Goal: Information Seeking & Learning: Understand process/instructions

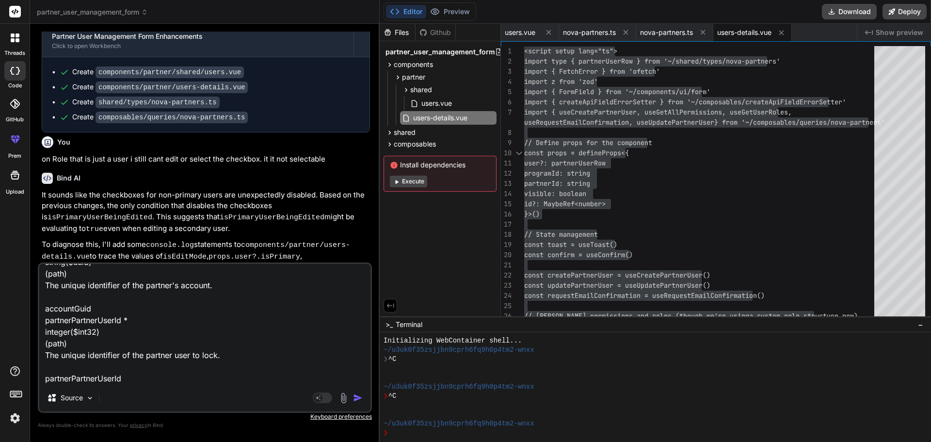
scroll to position [130, 0]
click at [79, 379] on textarea "lets update the queries to add the lock and unlock api call for lock here is sw…" at bounding box center [204, 324] width 331 height 120
type textarea "lets update the queries to add the lock and unlock api call for lock here is sw…"
type textarea "x"
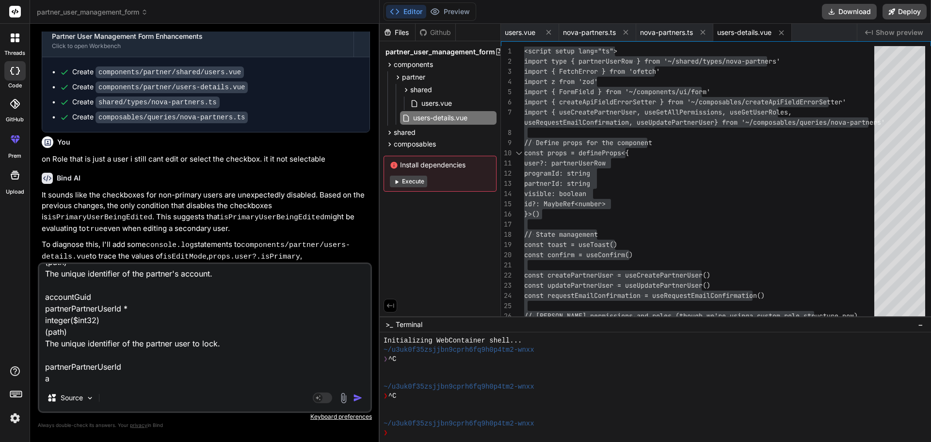
type textarea "lets update the queries to add the lock and unlock api call for lock here is sw…"
type textarea "x"
type textarea "lets update the queries to add the lock and unlock api call for lock here is sw…"
type textarea "x"
type textarea "lets update the queries to add the lock and unlock api call for lock here is sw…"
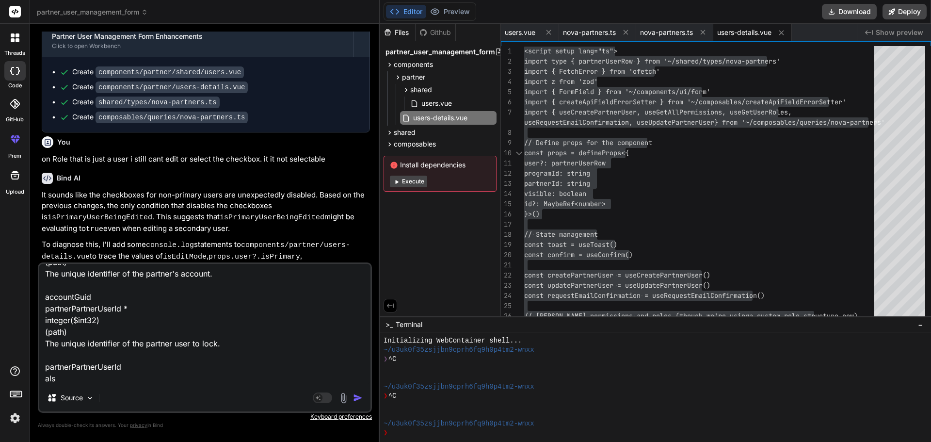
type textarea "x"
type textarea "lets update the queries to add the lock and unlock api call for lock here is sw…"
type textarea "x"
type textarea "lets update the queries to add the lock and unlock api call for lock here is sw…"
type textarea "x"
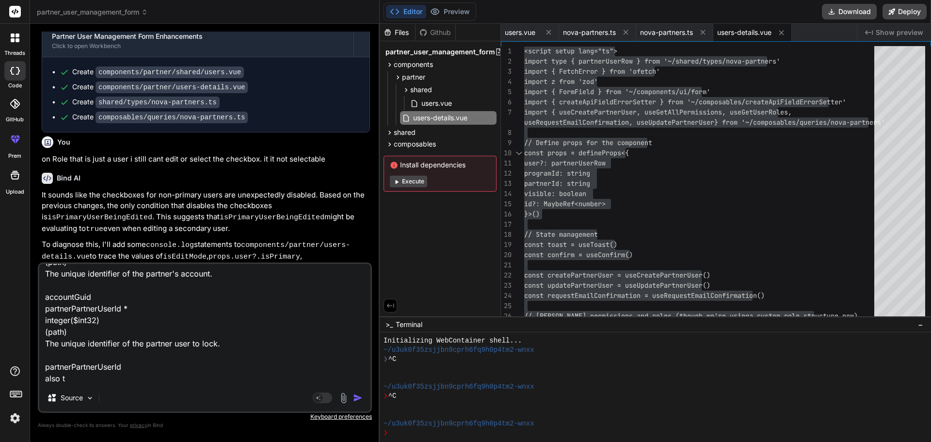
type textarea "lets update the queries to add the lock and unlock api call for lock here is sw…"
type textarea "x"
type textarea "lets update the queries to add the lock and unlock api call for lock here is sw…"
type textarea "x"
type textarea "lets update the queries to add the lock and unlock api call for lock here is sw…"
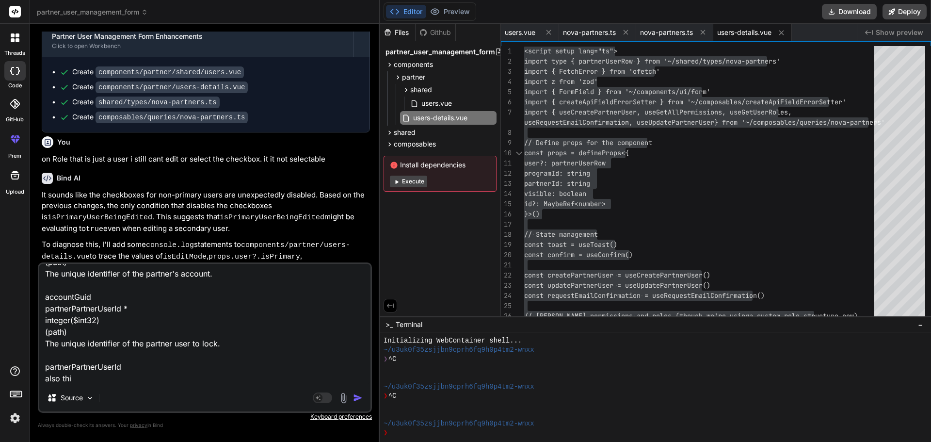
type textarea "x"
type textarea "lets update the queries to add the lock and unlock api call for lock here is sw…"
type textarea "x"
paste textarea "PUT /api/v1/NovaPartners/{accountGuid}/Users/{partnerPartnerUserId}/Unlock Unlo…"
type textarea "lets update the queries to add the lock and unlock api call for lock here is sw…"
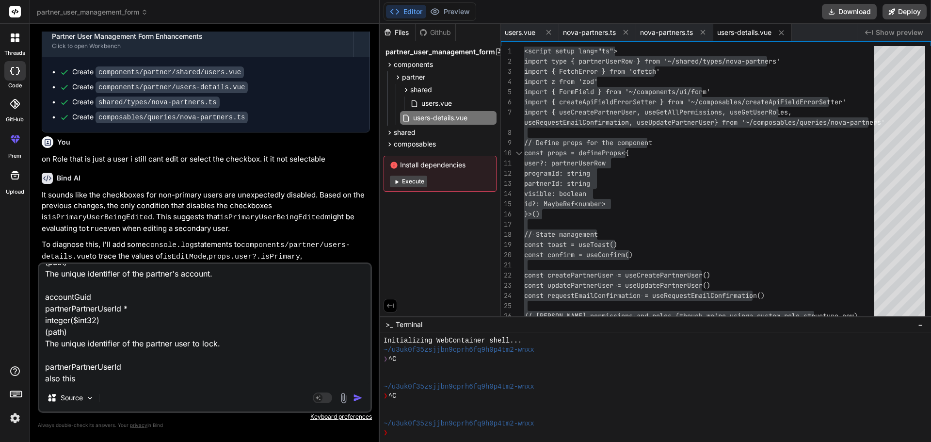
type textarea "x"
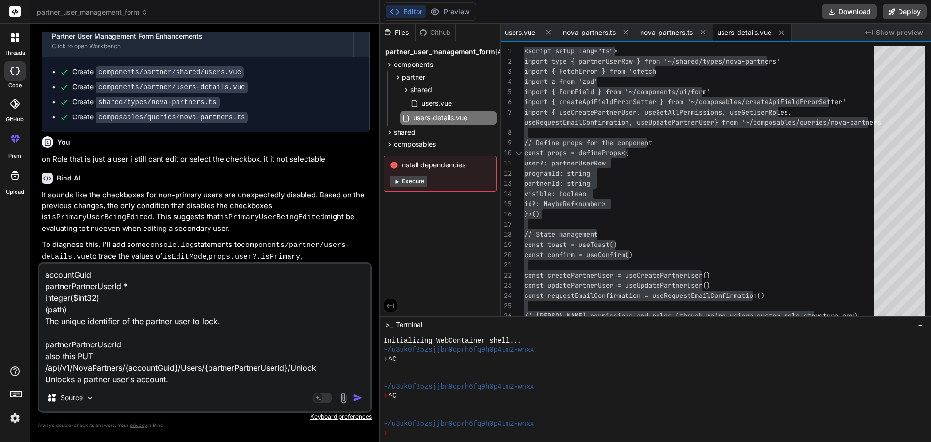
click at [178, 379] on textarea "lets update the queries to add the lock and unlock api call for lock here is sw…" at bounding box center [204, 324] width 331 height 120
type textarea "lets update the queries to add the lock and unlock api call for lock here is sw…"
type textarea "x"
paste textarea "Name Description accountGuid * string($uuid) (path) The unique identifier of th…"
type textarea "lets update the queries to add the lock and unlock api call for lock here is sw…"
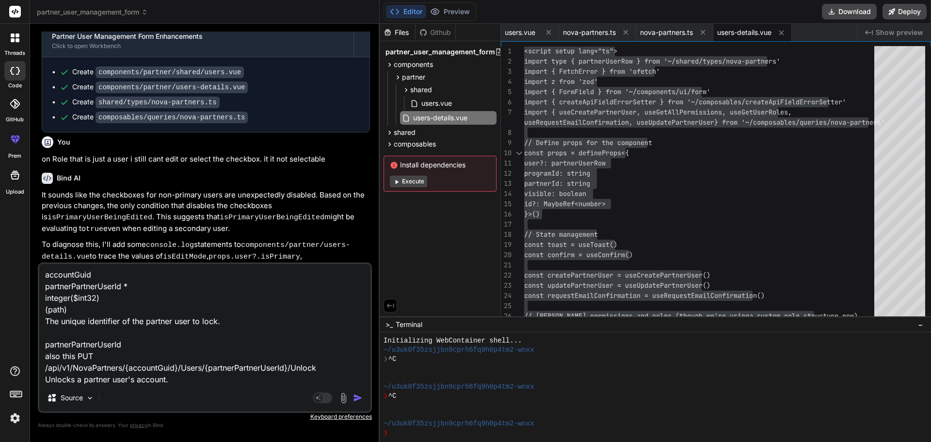
type textarea "x"
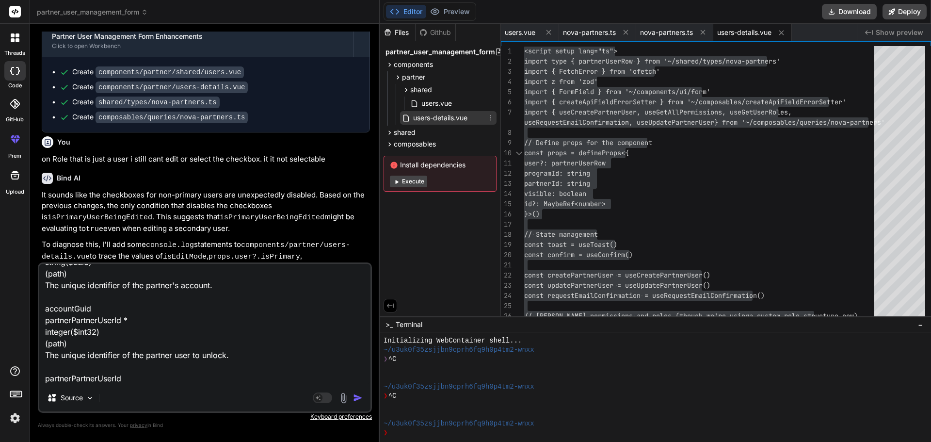
type textarea "lets update the queries to add the lock and unlock api call for lock here is sw…"
type textarea "x"
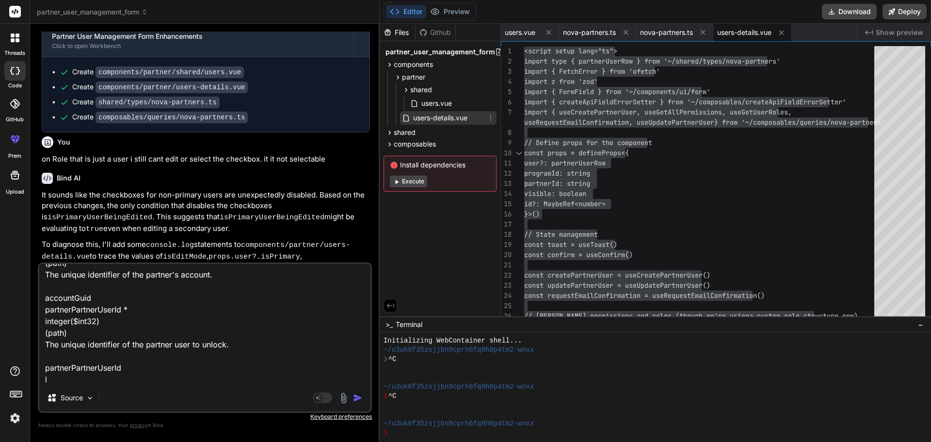
type textarea "lets update the queries to add the lock and unlock api call for lock here is sw…"
type textarea "x"
type textarea "lets update the queries to add the lock and unlock api call for lock here is sw…"
type textarea "x"
type textarea "lets update the queries to add the lock and unlock api call for lock here is sw…"
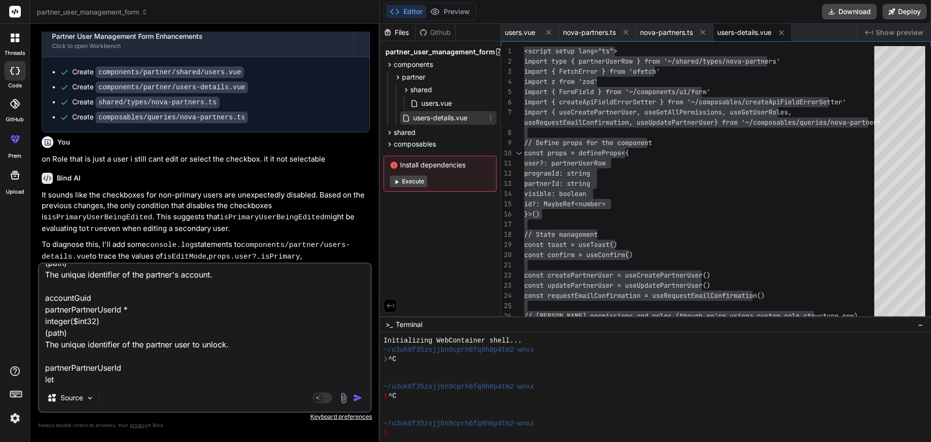
type textarea "x"
type textarea "lets update the queries to add the lock and unlock api call for lock here is sw…"
type textarea "x"
type textarea "lets update the queries to add the lock and unlock api call for lock here is sw…"
type textarea "x"
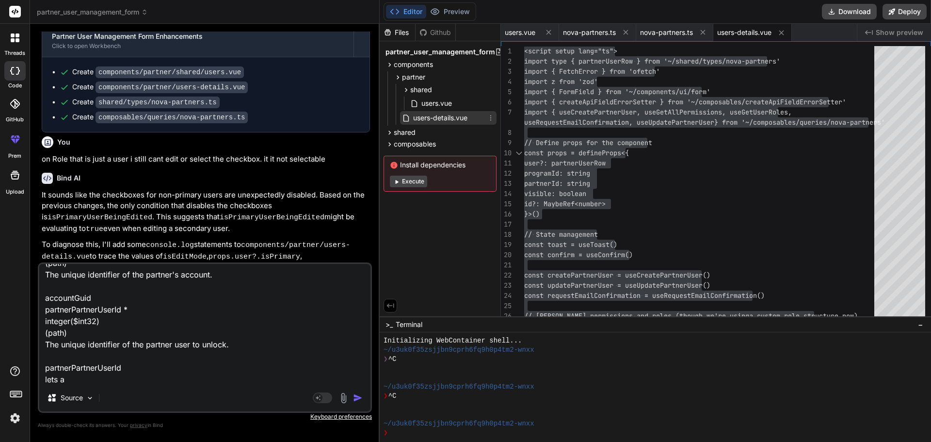
type textarea "lets update the queries to add the lock and unlock api call for lock here is sw…"
type textarea "x"
type textarea "lets update the queries to add the lock and unlock api call for lock here is sw…"
type textarea "x"
type textarea "lets update the queries to add the lock and unlock api call for lock here is sw…"
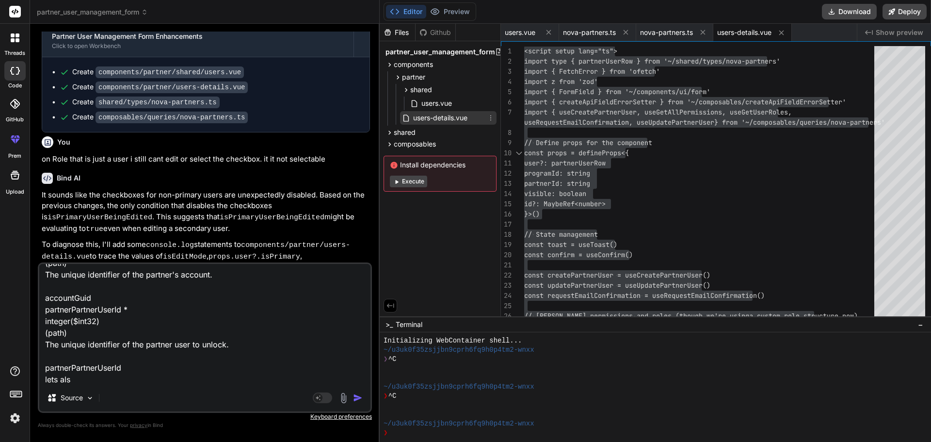
type textarea "x"
type textarea "lets update the queries to add the lock and unlock api call for lock here is sw…"
type textarea "x"
type textarea "lets update the queries to add the lock and unlock api call for lock here is sw…"
type textarea "x"
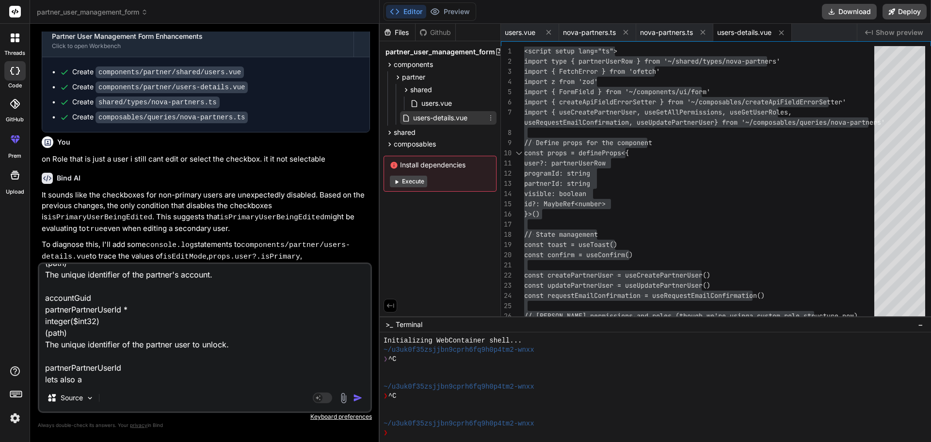
type textarea "lets update the queries to add the lock and unlock api call for lock here is sw…"
type textarea "x"
type textarea "lets update the queries to add the lock and unlock api call for lock here is sw…"
type textarea "x"
type textarea "lets update the queries to add the lock and unlock api call for lock here is sw…"
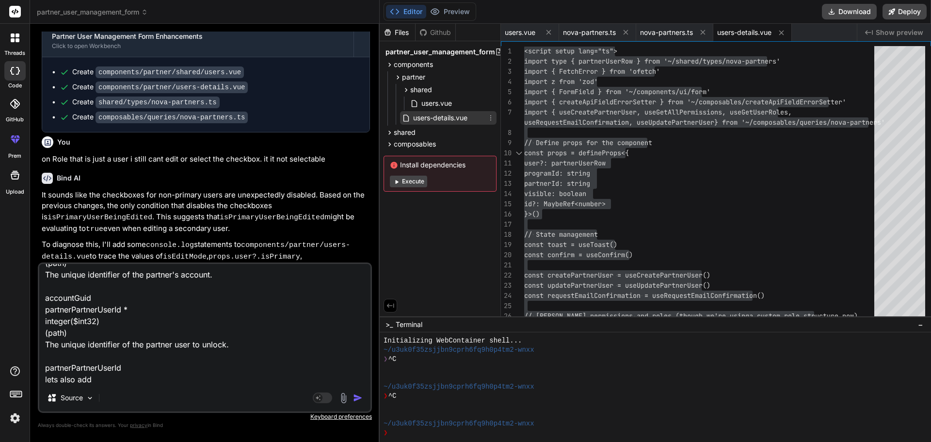
type textarea "x"
type textarea "lets update the queries to add the lock and unlock api call for lock here is sw…"
type textarea "x"
type textarea "lets update the queries to add the lock and unlock api call for lock here is sw…"
type textarea "x"
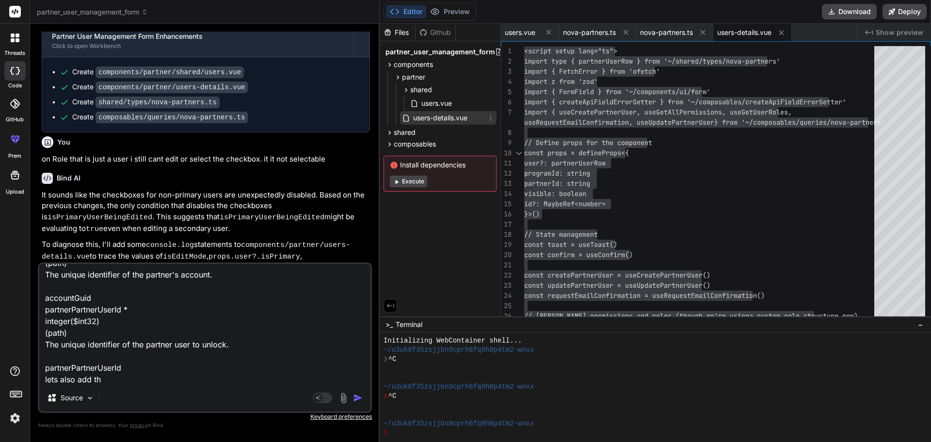
type textarea "lets update the queries to add the lock and unlock api call for lock here is sw…"
type textarea "x"
type textarea "lets update the queries to add the lock and unlock api call for lock here is sw…"
type textarea "x"
type textarea "lets update the queries to add the lock and unlock api call for lock here is sw…"
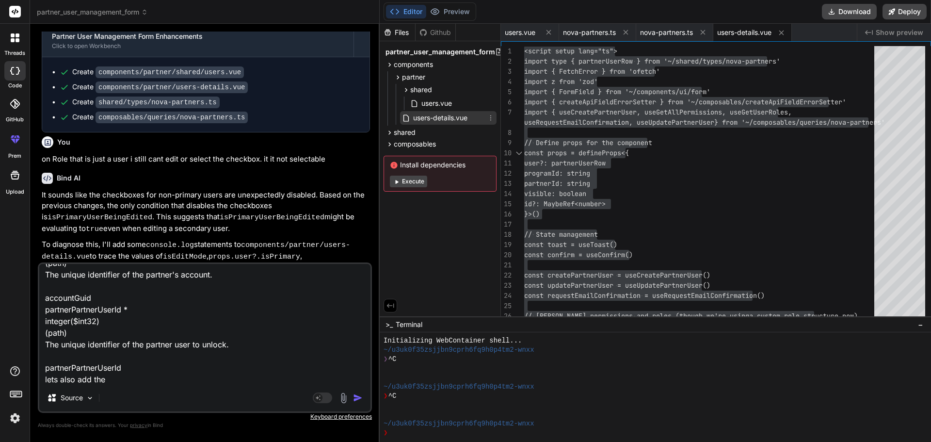
type textarea "x"
type textarea "lets update the queries to add the lock and unlock api call for lock here is sw…"
type textarea "x"
type textarea "lets update the queries to add the lock and unlock api call for lock here is sw…"
type textarea "x"
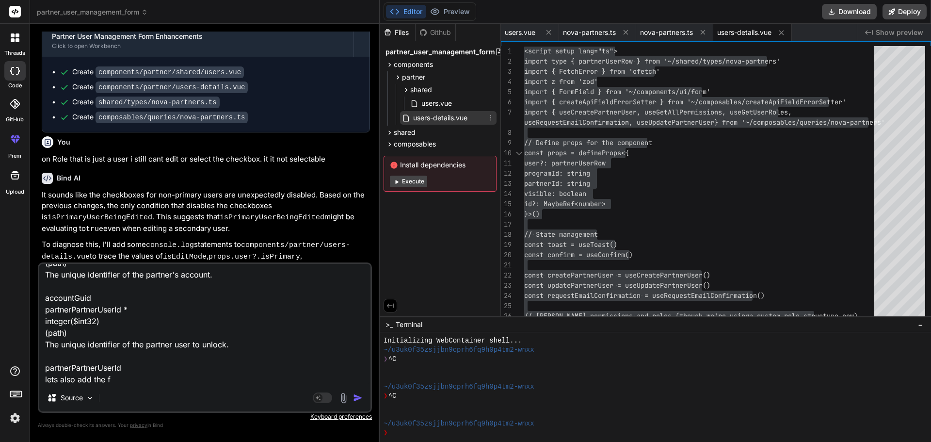
type textarea "lets update the queries to add the lock and unlock api call for lock here is sw…"
type textarea "x"
type textarea "lets update the queries to add the lock and unlock api call for lock here is sw…"
type textarea "x"
type textarea "lets update the queries to add the lock and unlock api call for lock here is sw…"
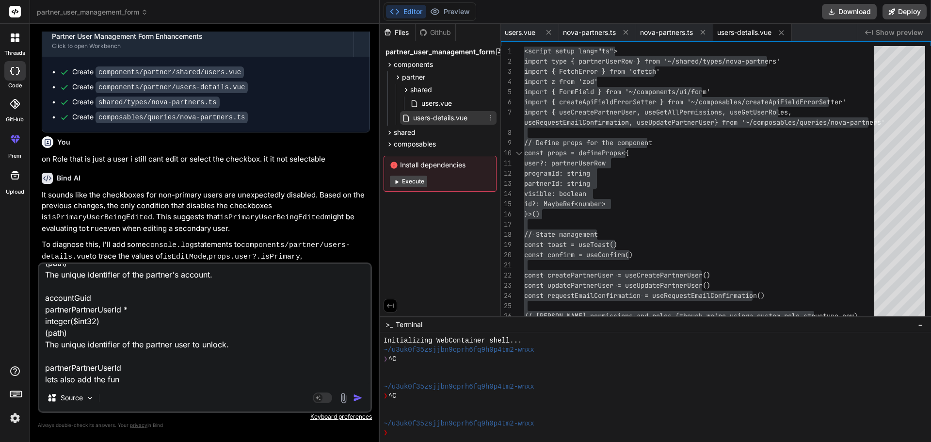
type textarea "x"
type textarea "lets update the queries to add the lock and unlock api call for lock here is sw…"
type textarea "x"
type textarea "lets update the queries to add the lock and unlock api call for lock here is sw…"
type textarea "x"
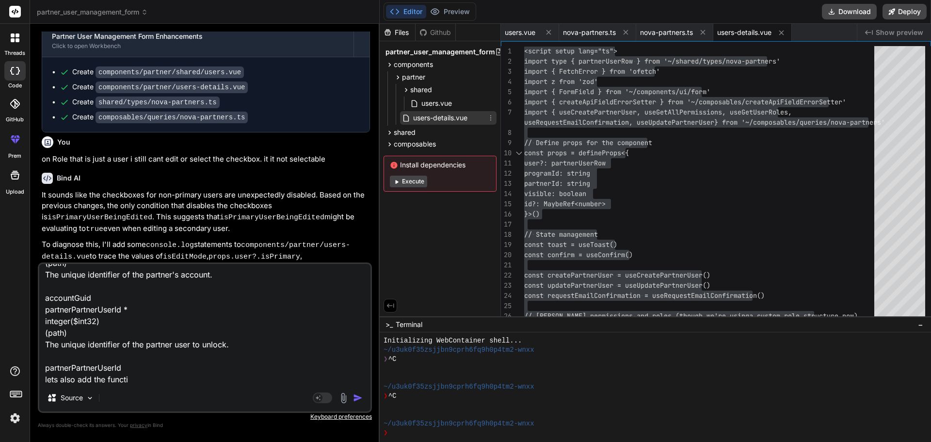
type textarea "lets update the queries to add the lock and unlock api call for lock here is sw…"
type textarea "x"
type textarea "lets update the queries to add the lock and unlock api call for lock here is sw…"
type textarea "x"
type textarea "lets update the queries to add the lock and unlock api call for lock here is sw…"
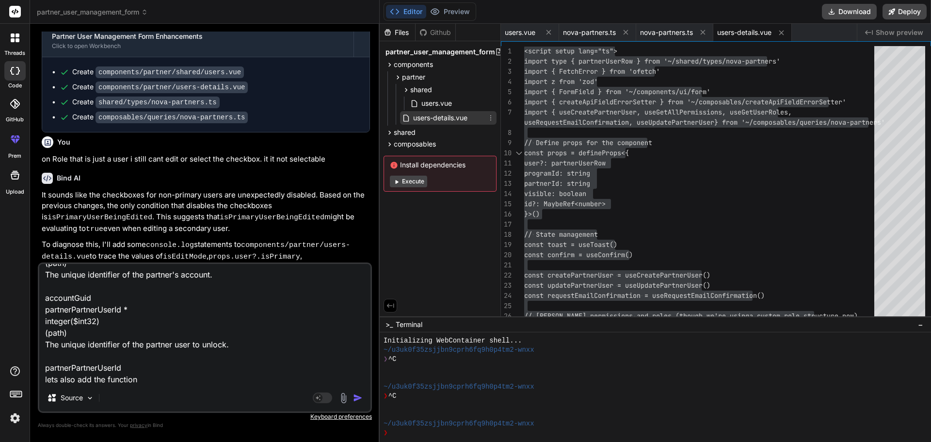
type textarea "x"
type textarea "lets update the queries to add the lock and unlock api call for lock here is sw…"
type textarea "x"
type textarea "lets update the queries to add the lock and unlock api call for lock here is sw…"
type textarea "x"
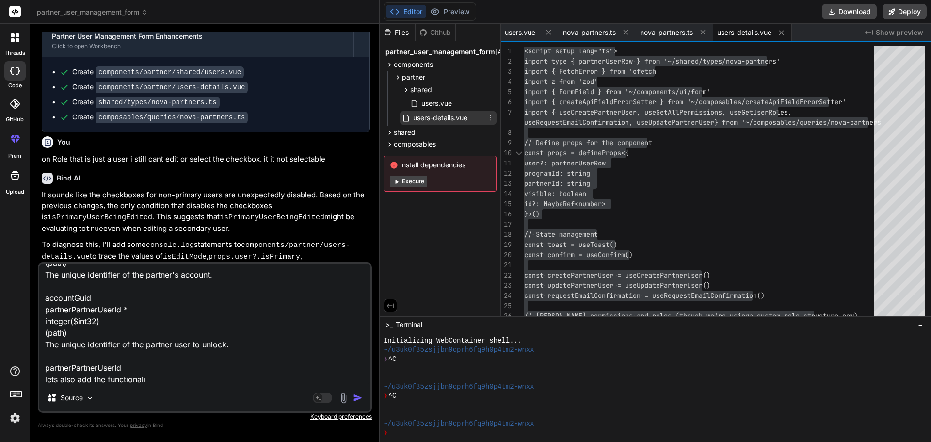
type textarea "lets update the queries to add the lock and unlock api call for lock here is sw…"
type textarea "x"
type textarea "lets update the queries to add the lock and unlock api call for lock here is sw…"
type textarea "x"
type textarea "lets update the queries to add the lock and unlock api call for lock here is sw…"
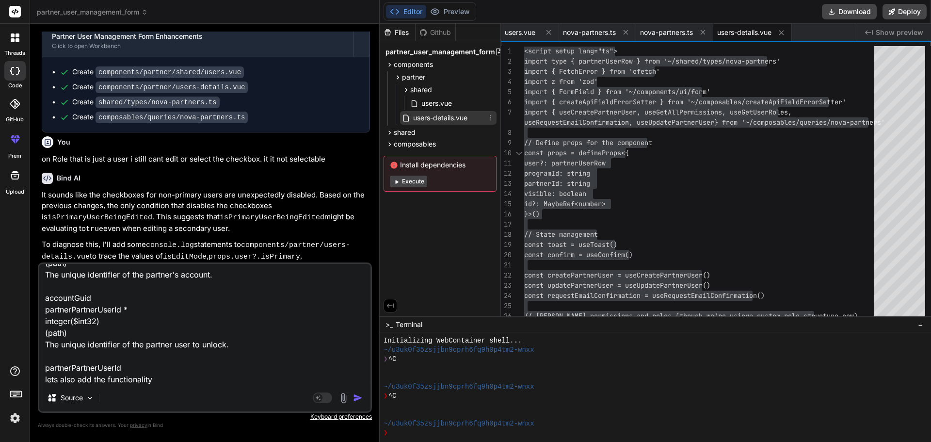
type textarea "x"
type textarea "lets update the queries to add the lock and unlock api call for lock here is sw…"
type textarea "x"
type textarea "lets update the queries to add the lock and unlock api call for lock here is sw…"
type textarea "x"
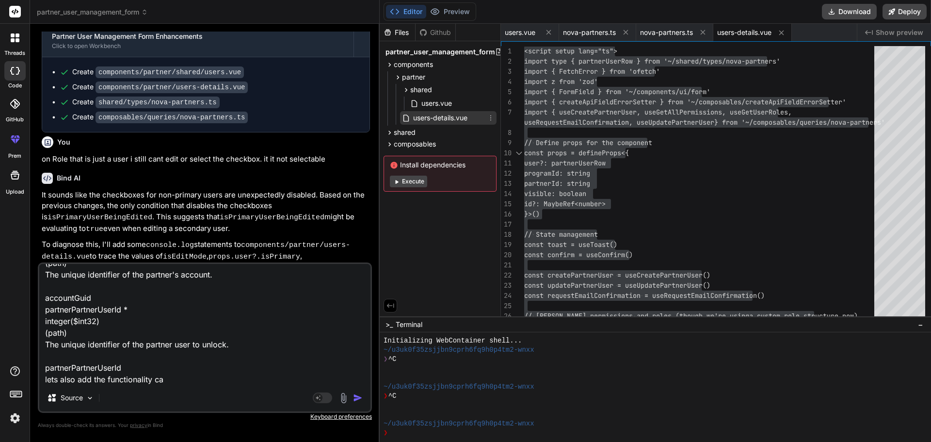
type textarea "lets update the queries to add the lock and unlock api call for lock here is sw…"
type textarea "x"
type textarea "lets update the queries to add the lock and unlock api call for lock here is sw…"
type textarea "x"
type textarea "lets update the queries to add the lock and unlock api call for lock here is sw…"
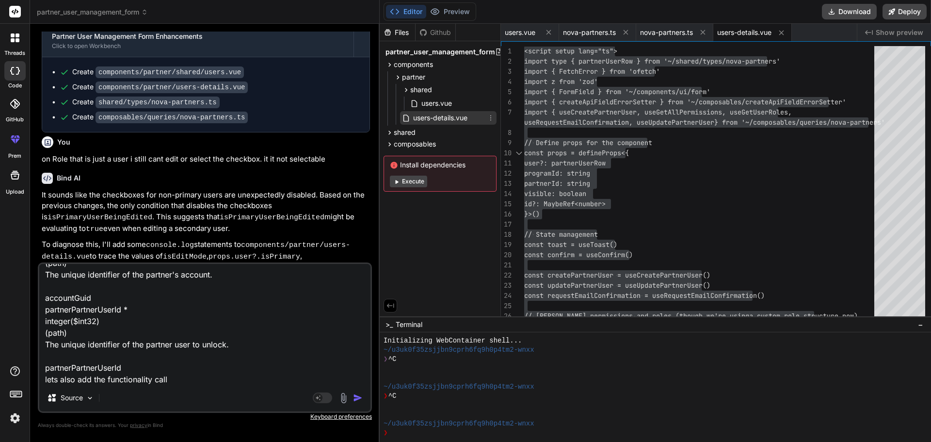
type textarea "x"
type textarea "lets update the queries to add the lock and unlock api call for lock here is sw…"
click at [355, 396] on img "button" at bounding box center [358, 398] width 10 height 10
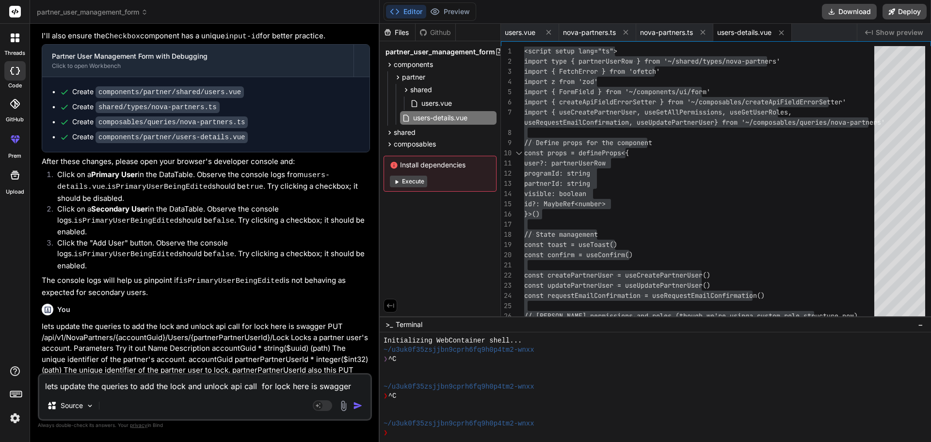
scroll to position [8342, 0]
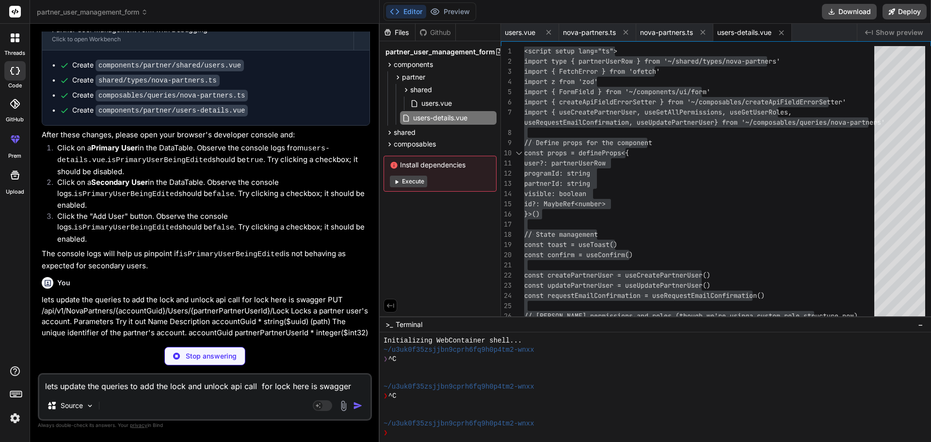
type textarea "x"
type textarea "isPrimaryUser: boolean isInternalUser: boolean isLocked: boolean userRoles: Use…"
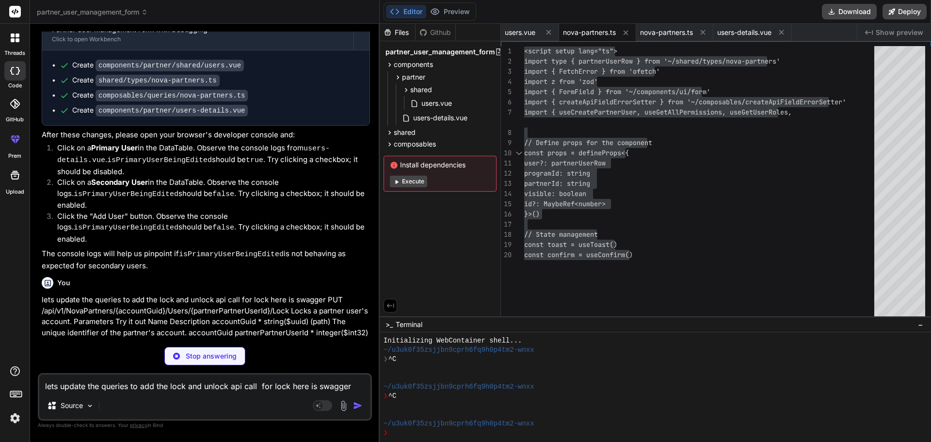
type textarea "x"
type textarea "}, }) }"
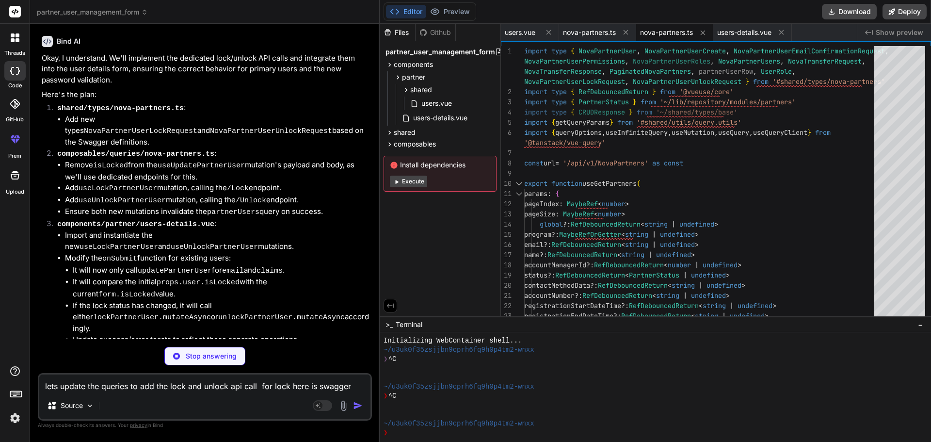
scroll to position [8710, 0]
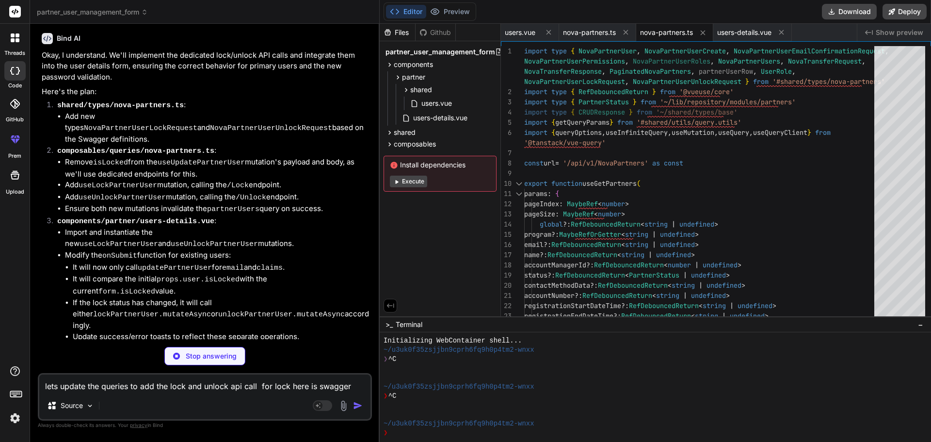
type textarea "x"
type textarea "<div class="flex gap-3"> <Button :label="isEditMode ? 'Update Roles' : 'Create …"
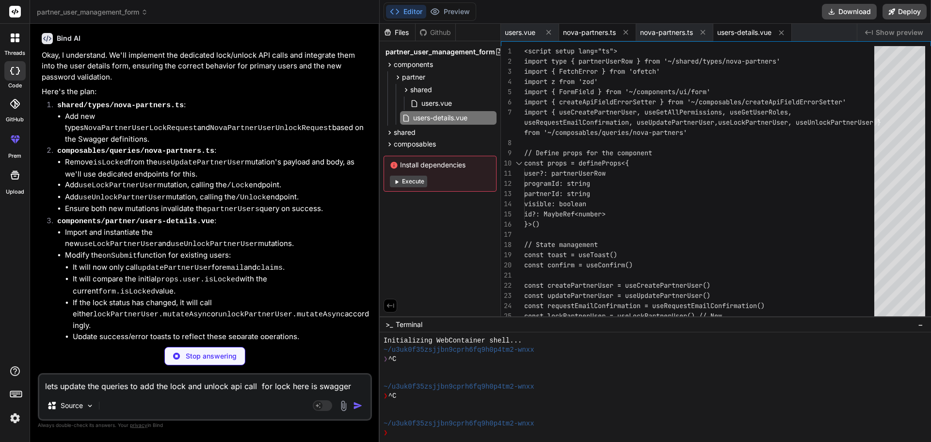
type textarea "x"
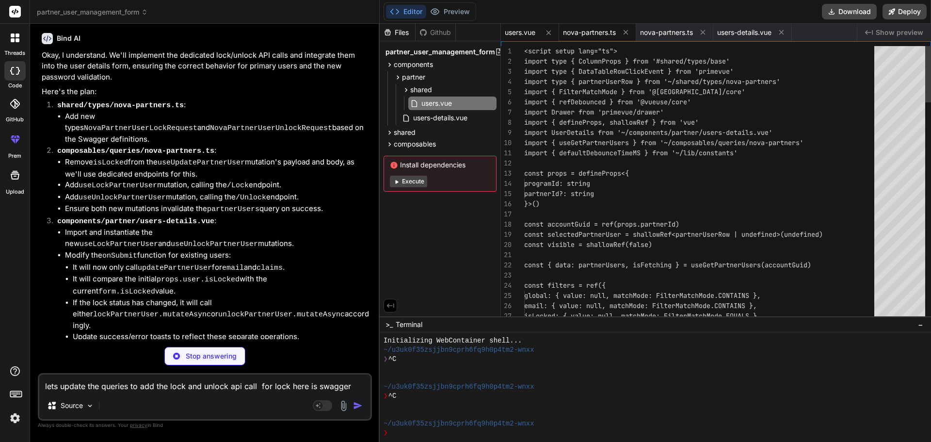
type textarea "x"
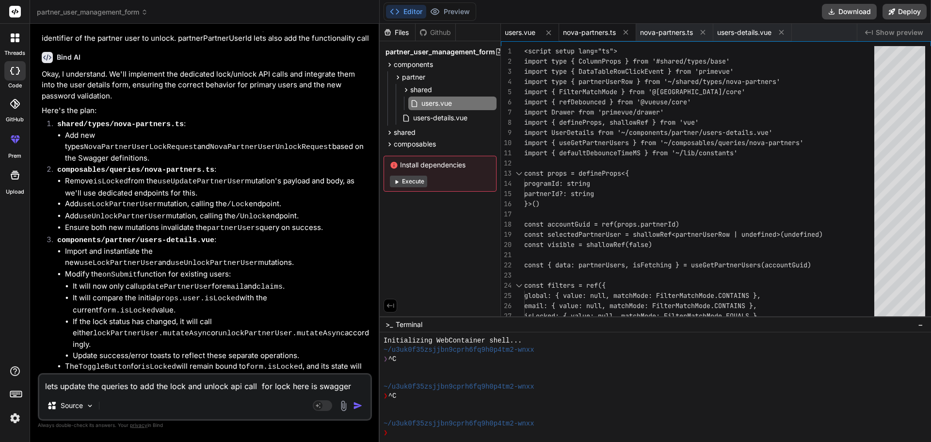
click at [588, 30] on span "nova-partners.ts" at bounding box center [589, 33] width 53 height 10
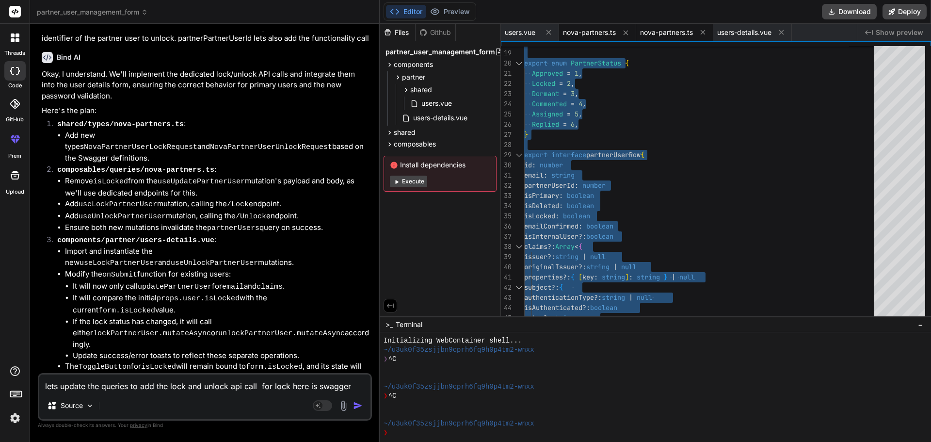
click at [652, 33] on span "nova-partners.ts" at bounding box center [666, 33] width 53 height 10
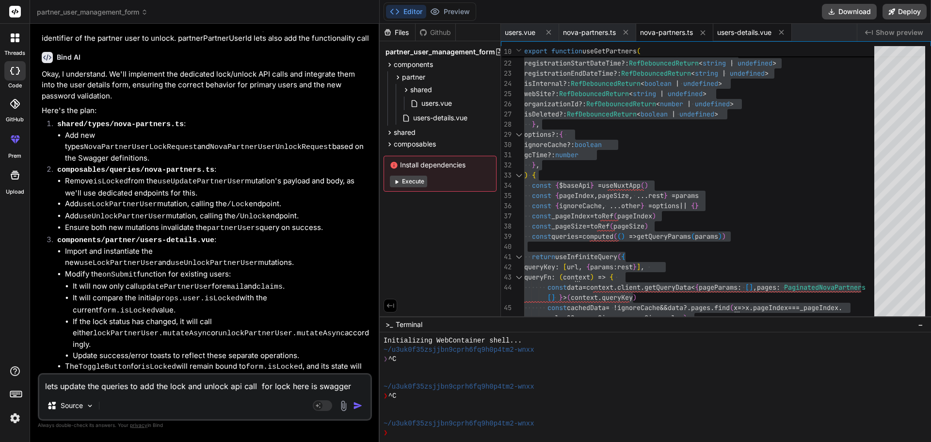
click at [750, 35] on span "users-details.vue" at bounding box center [744, 33] width 54 height 10
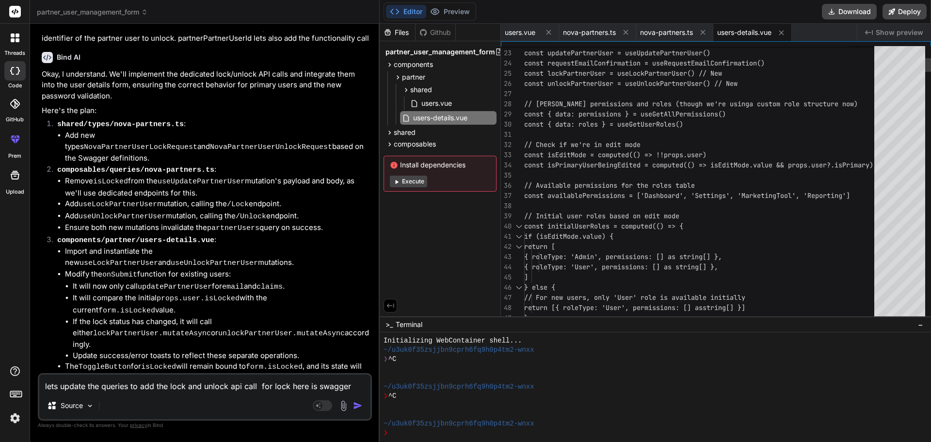
type textarea "<script setup lang="ts"> import type { partnerUserRow } from '~/shared/types/no…"
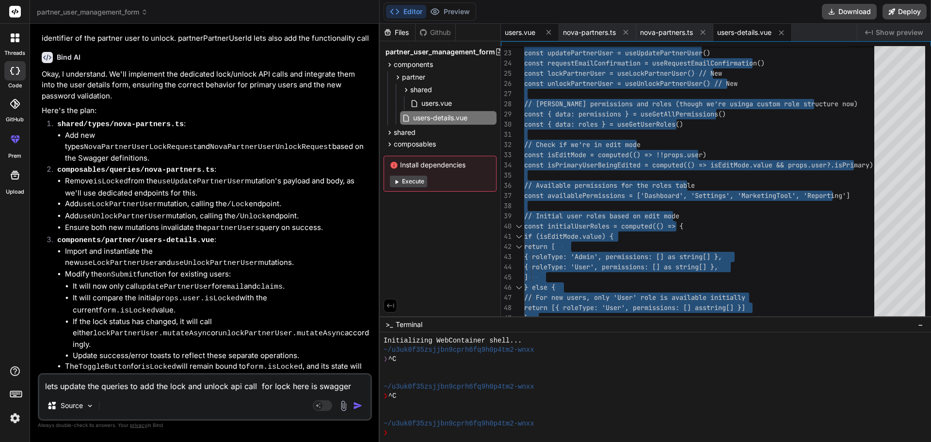
click at [511, 31] on span "users.vue" at bounding box center [520, 33] width 31 height 10
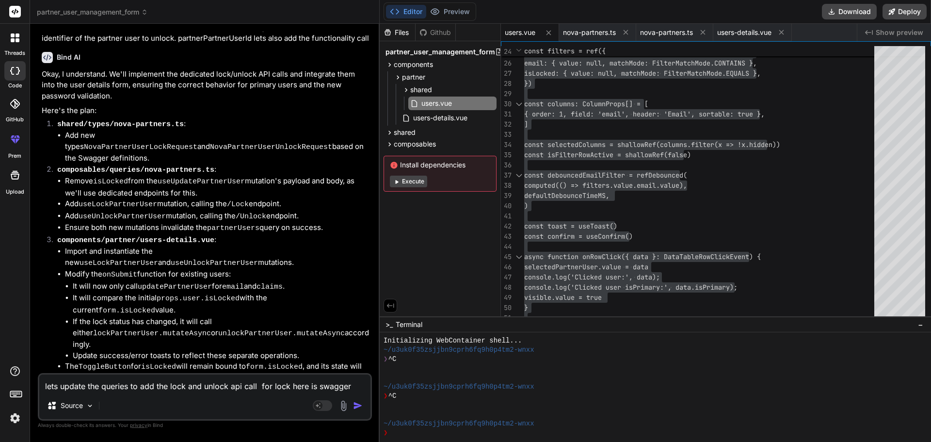
click at [517, 32] on span "users.vue" at bounding box center [520, 33] width 31 height 10
click at [516, 33] on span "users.vue" at bounding box center [520, 33] width 31 height 10
type textarea "{ order: 1, field: 'email', header: 'Email', sortable: true }, ] const selected…"
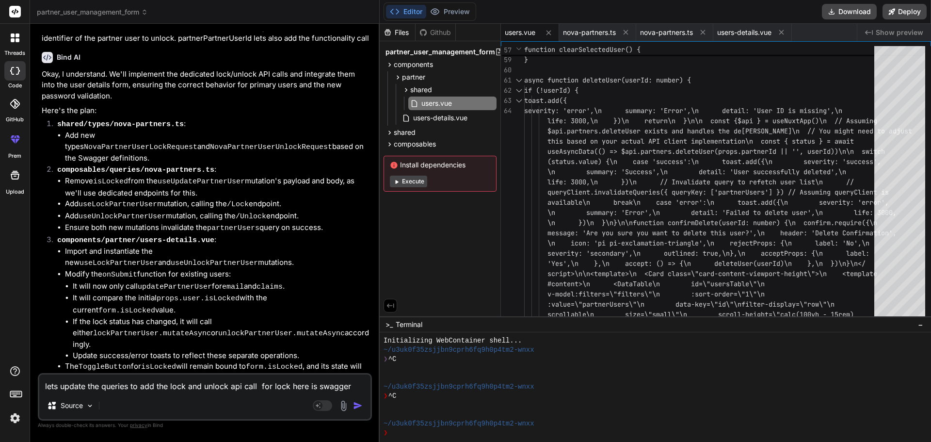
drag, startPoint x: 234, startPoint y: 356, endPoint x: 94, endPoint y: 354, distance: 140.7
copy code "components/partner/shared/users.vue"
click at [184, 387] on textarea "lets update the queries to add the lock and unlock api call for lock here is sw…" at bounding box center [204, 382] width 331 height 17
type textarea "k"
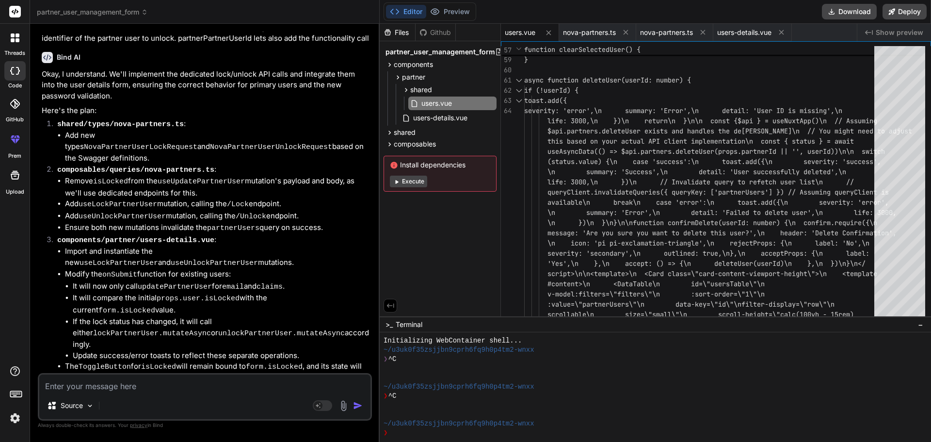
type textarea "x"
type textarea "l"
type textarea "x"
type textarea "le"
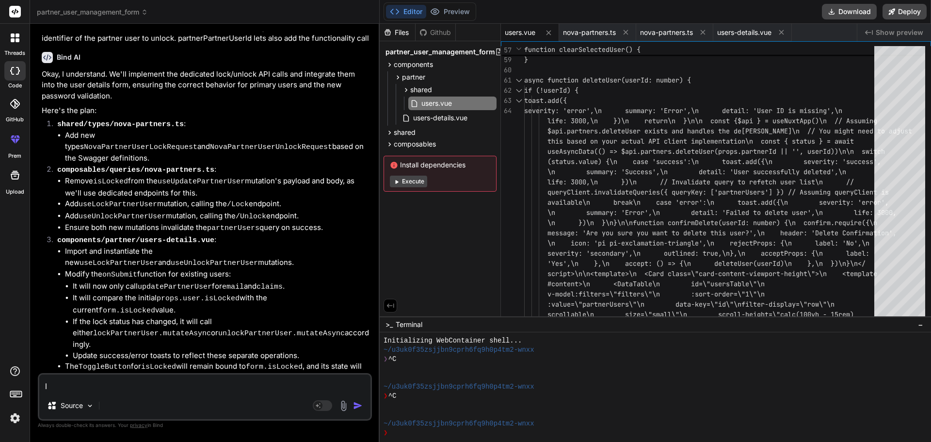
type textarea "x"
type textarea "let"
type textarea "x"
type textarea "lets"
type textarea "x"
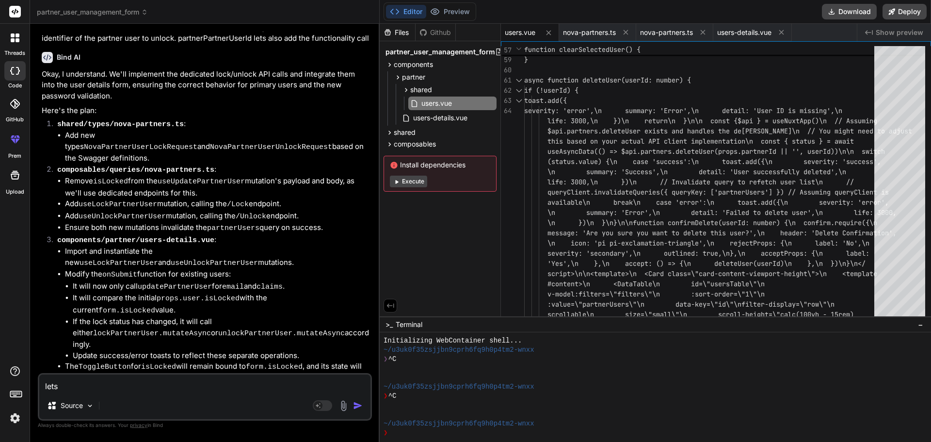
type textarea "lets"
type textarea "x"
type textarea "lets u"
type textarea "x"
type textarea "lets up"
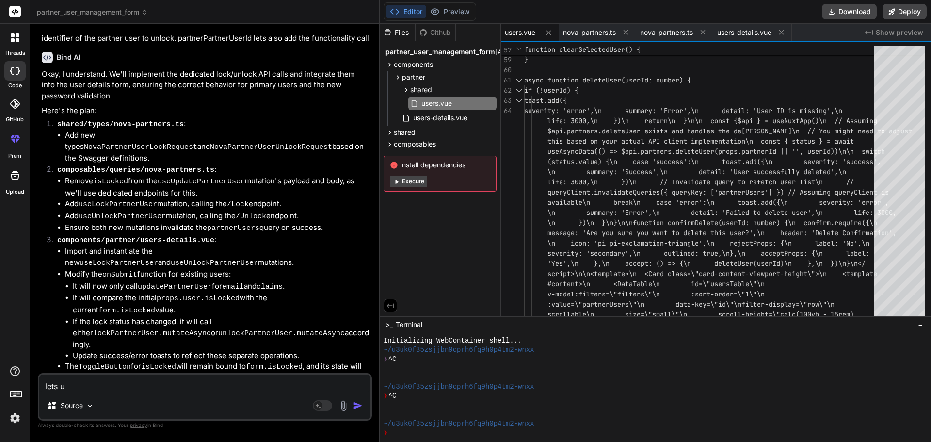
type textarea "x"
type textarea "lets upd"
type textarea "x"
type textarea "lets upda"
type textarea "x"
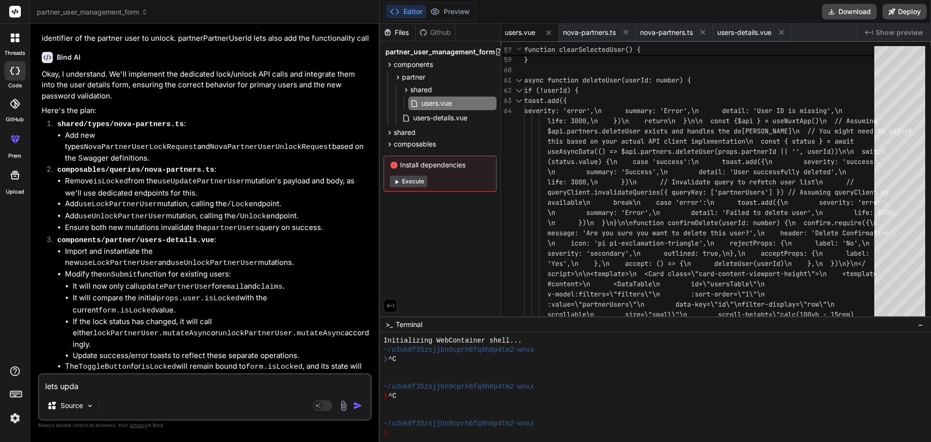
type textarea "lets updat"
type textarea "x"
type textarea "lets update"
type textarea "x"
type textarea "lets update"
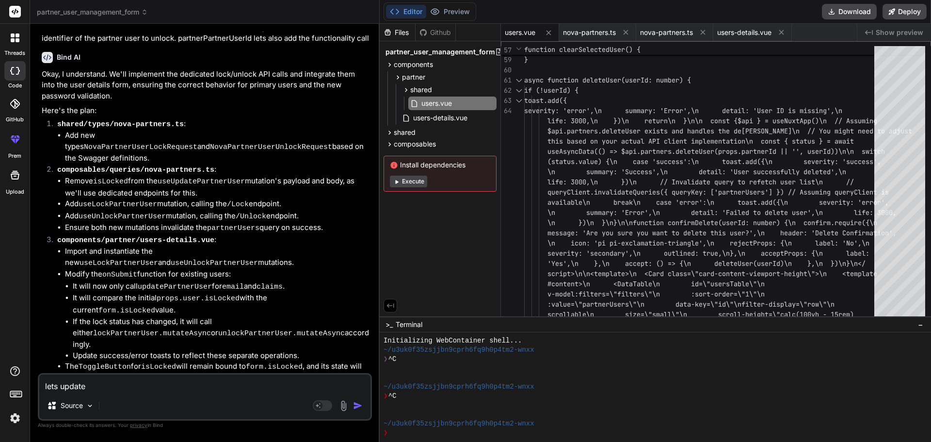
type textarea "x"
type textarea "lets update t"
type textarea "x"
type textarea "lets update th"
type textarea "x"
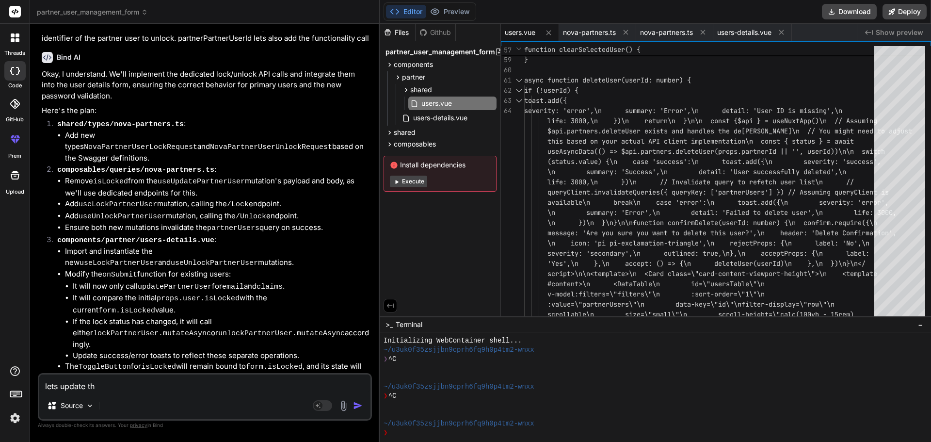
type textarea "lets update the"
type textarea "x"
type textarea "lets update the"
type textarea "x"
type textarea "lets update the f"
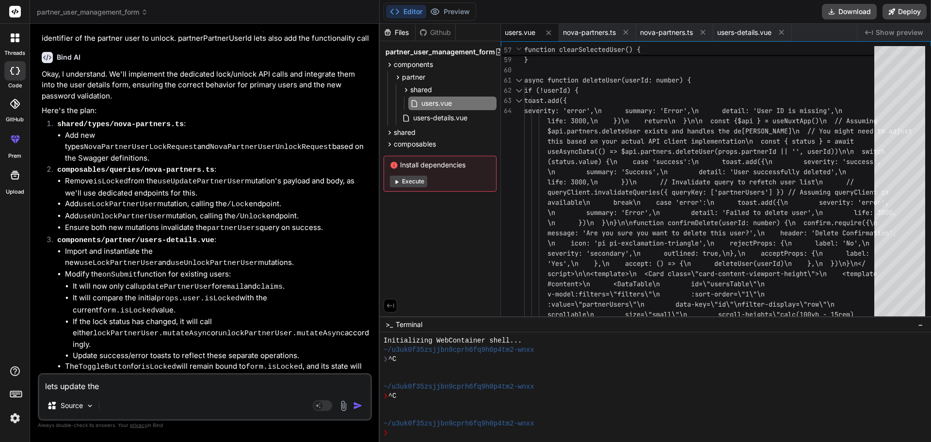
type textarea "x"
type textarea "lets update the fi"
type textarea "x"
type textarea "lets update the fil"
type textarea "x"
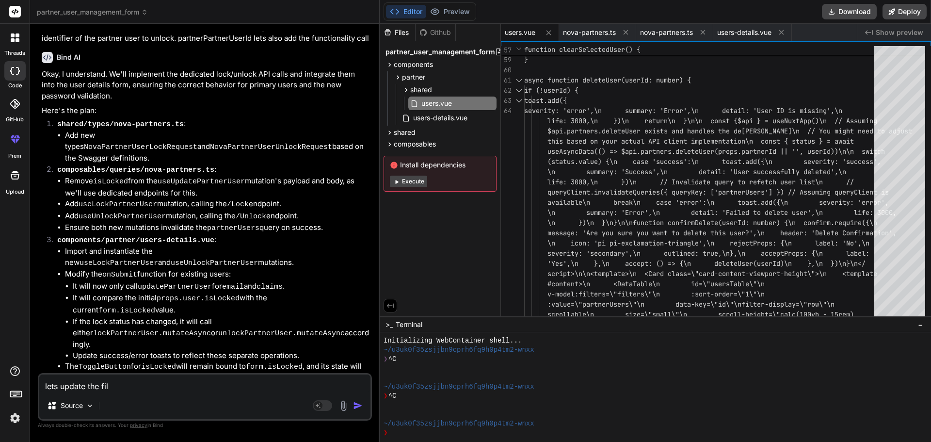
type textarea "lets update the file"
type textarea "x"
type textarea "lets update the file"
type textarea "x"
type textarea "lets update the file a"
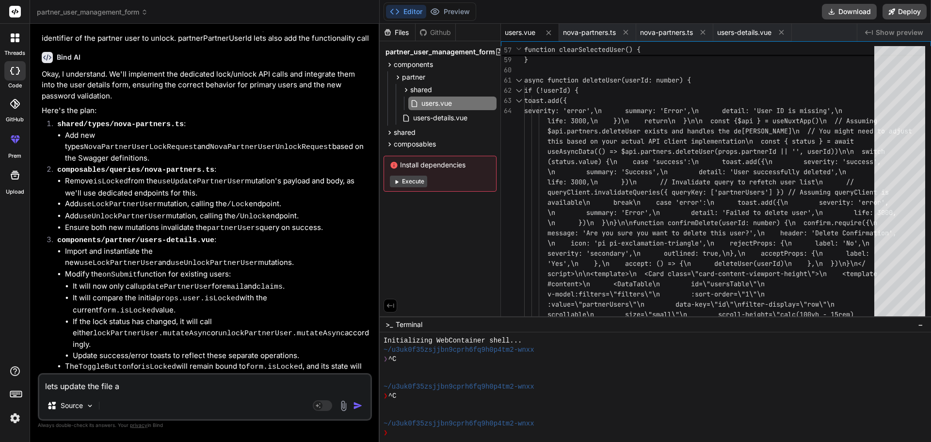
type textarea "x"
type textarea "lets update the file an"
type textarea "x"
type textarea "lets update the file and"
type textarea "x"
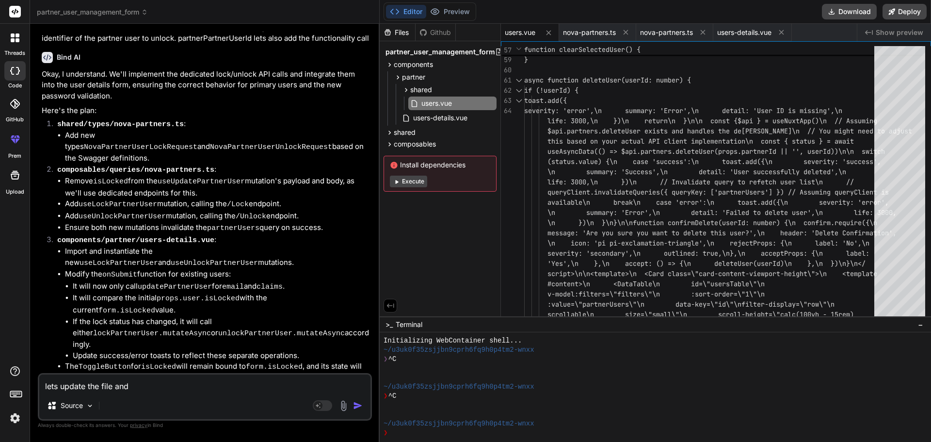
type textarea "lets update the file and"
type textarea "x"
type textarea "lets update the file and h"
type textarea "x"
type textarea "lets update the file and ha"
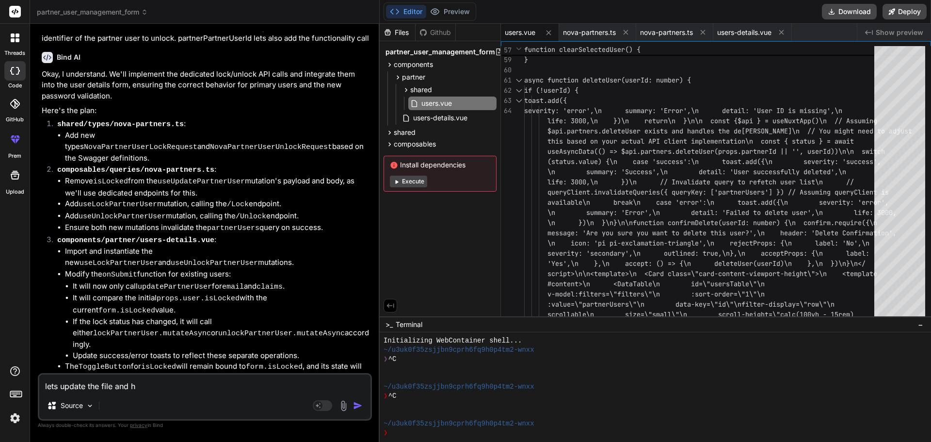
type textarea "x"
type textarea "lets update the file and h"
type textarea "x"
type textarea "lets update the file and ha"
type textarea "x"
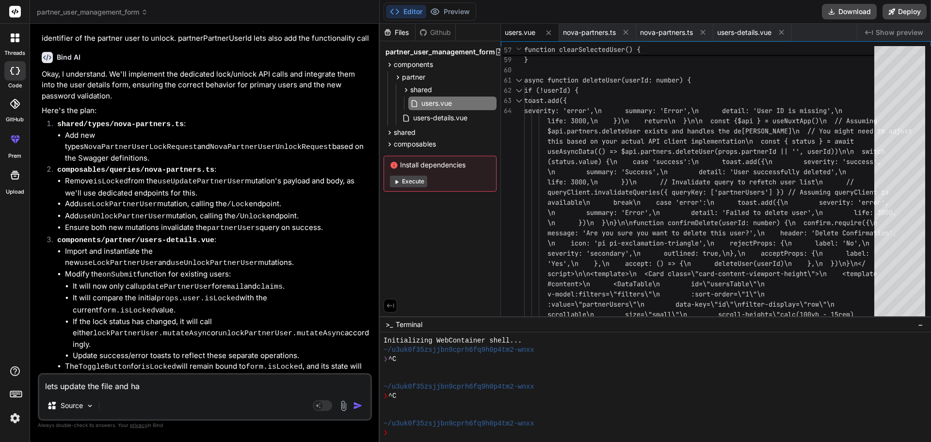
type textarea "lets update the file and hav"
type textarea "x"
type textarea "lets update the file and have"
type textarea "x"
type textarea "lets update the file and have"
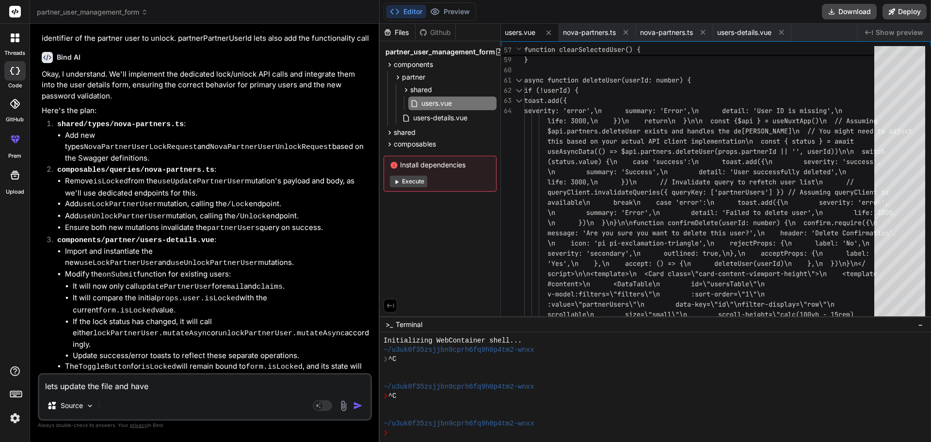
type textarea "x"
type textarea "lets update the file and have c"
type textarea "x"
type textarea "lets update the file and have co"
type textarea "x"
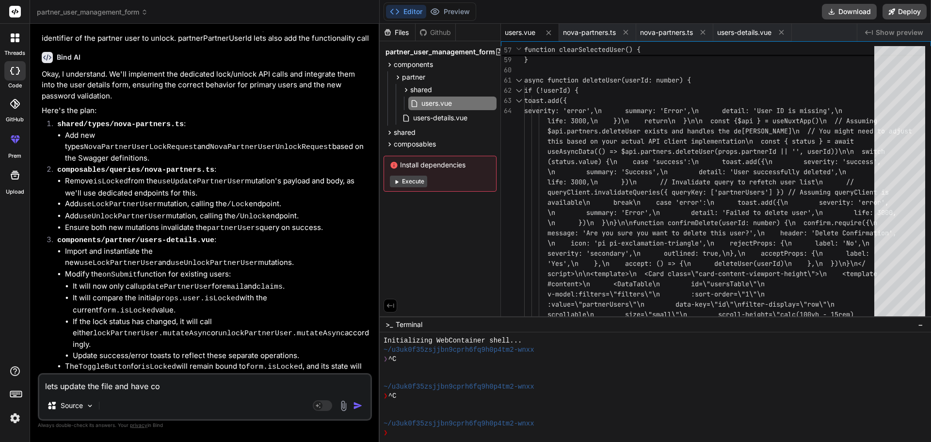
type textarea "lets update the file and have com"
type textarea "x"
type textarea "lets update the file and have comp"
type textarea "x"
type textarea "lets update the file and have compl"
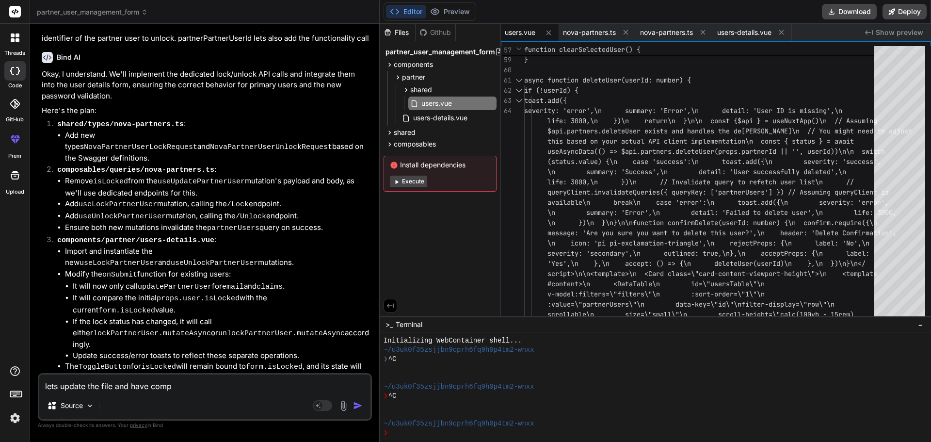
type textarea "x"
type textarea "lets update the file and have comple"
type textarea "x"
type textarea "lets update the file and have complet"
type textarea "x"
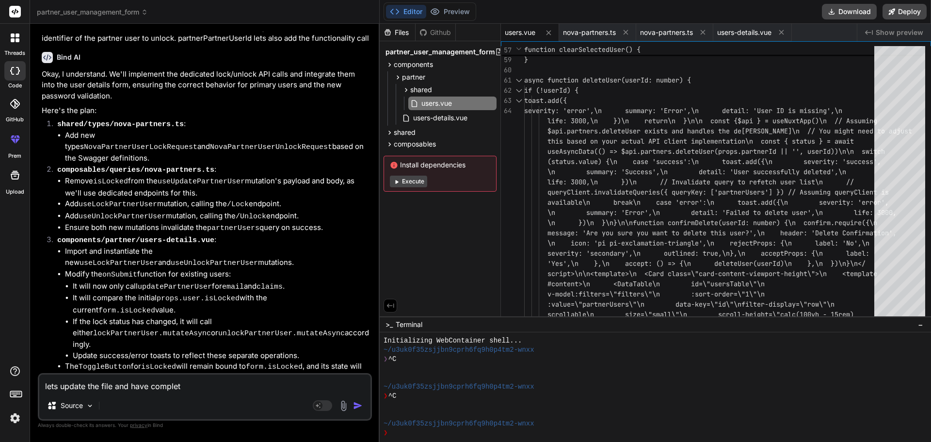
type textarea "lets update the file and have complete"
type textarea "x"
paste textarea "components/partner/shared/users.vue"
click at [358, 406] on img "button" at bounding box center [358, 406] width 10 height 10
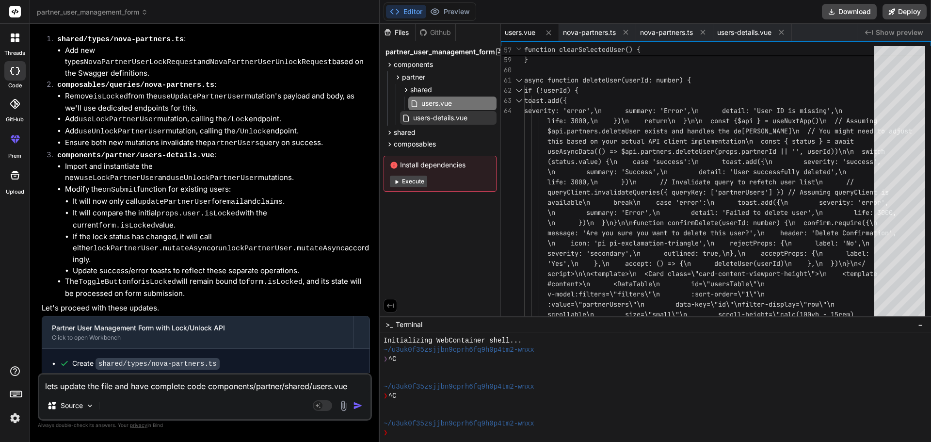
scroll to position [8792, 0]
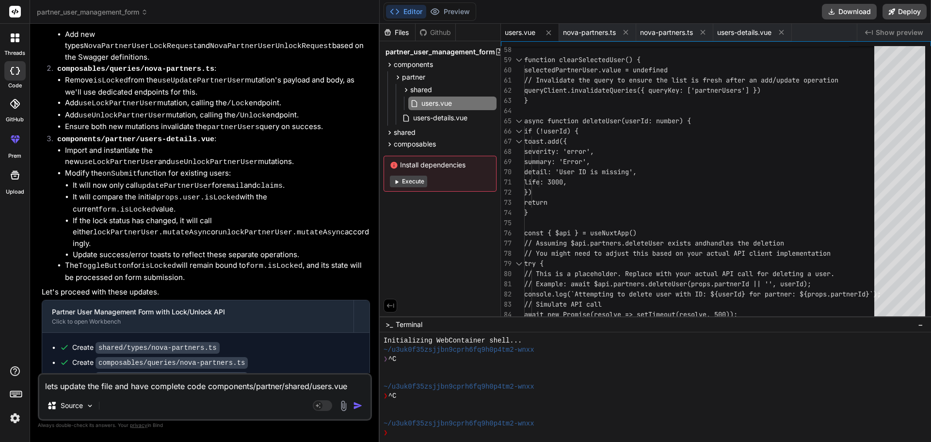
click at [147, 387] on textarea "lets update the file and have complete code components/partner/shared/users.vue" at bounding box center [204, 382] width 331 height 17
paste textarea "[vue-tsc] Argument of type 'ComputedRef<ZodObject<{ email: ZodString; isPrimary…"
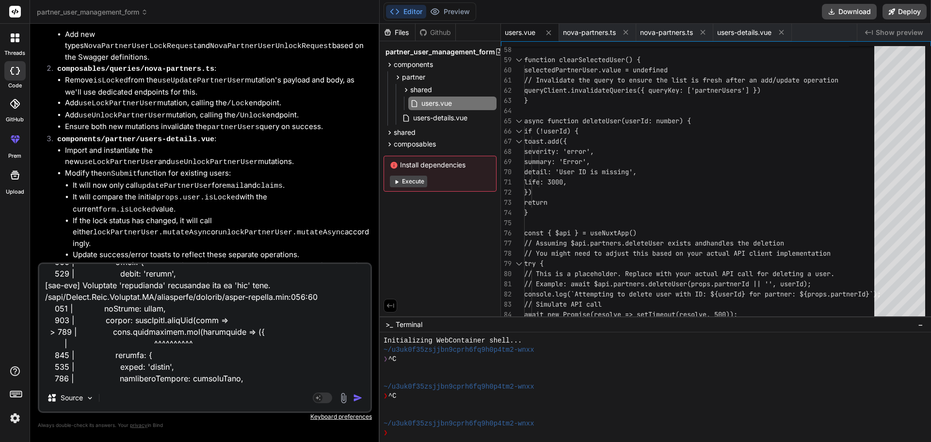
click at [355, 398] on img "button" at bounding box center [358, 398] width 10 height 10
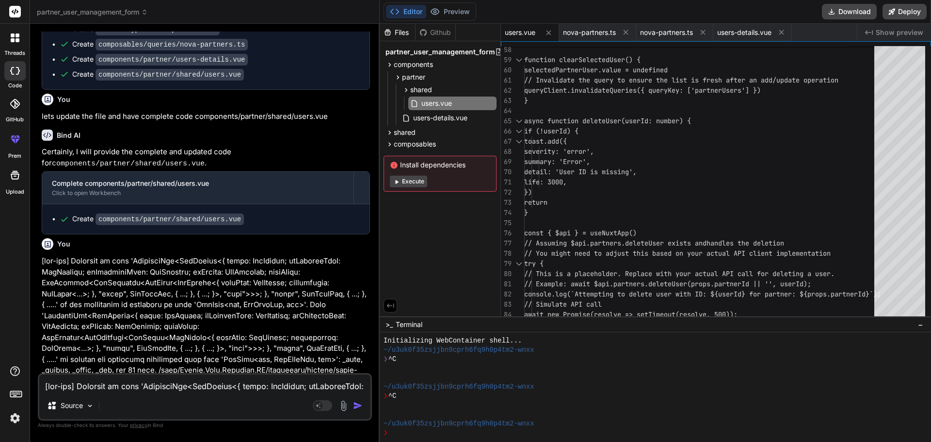
scroll to position [9176, 0]
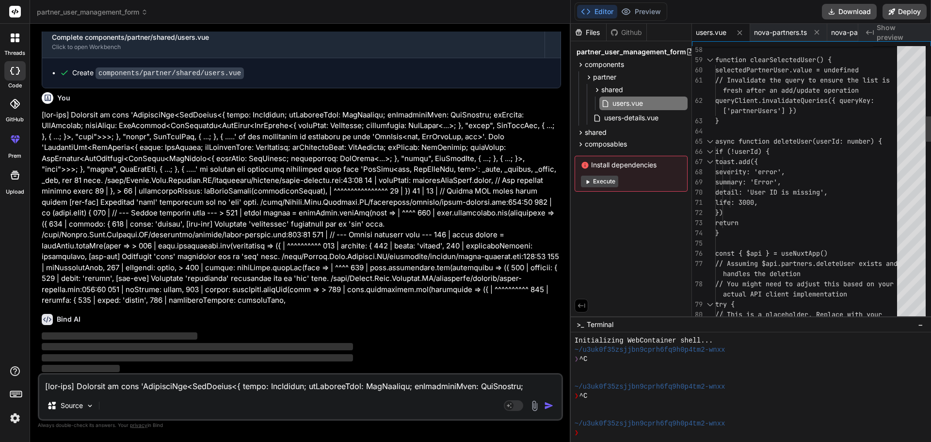
drag, startPoint x: 378, startPoint y: 211, endPoint x: 562, endPoint y: 196, distance: 184.4
click at [562, 196] on div "Bind AI Web Search Created with Pixso. Code Generator You Bind AI 🔹 Project : P…" at bounding box center [300, 233] width 541 height 418
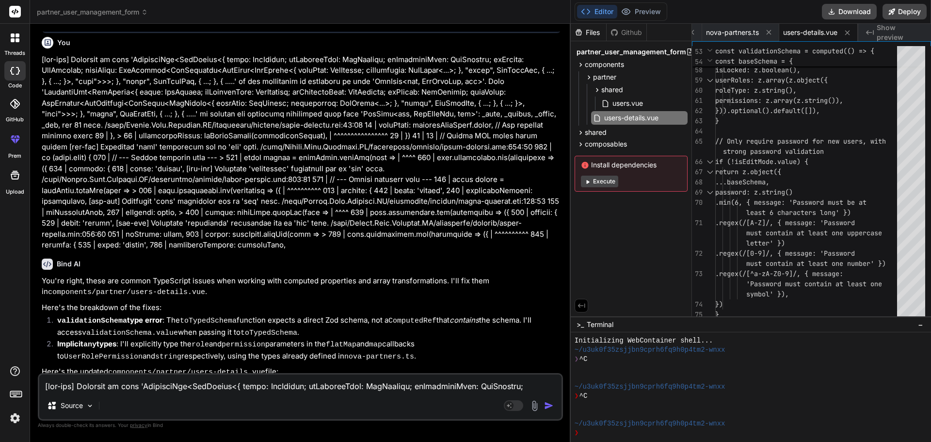
scroll to position [6584, 0]
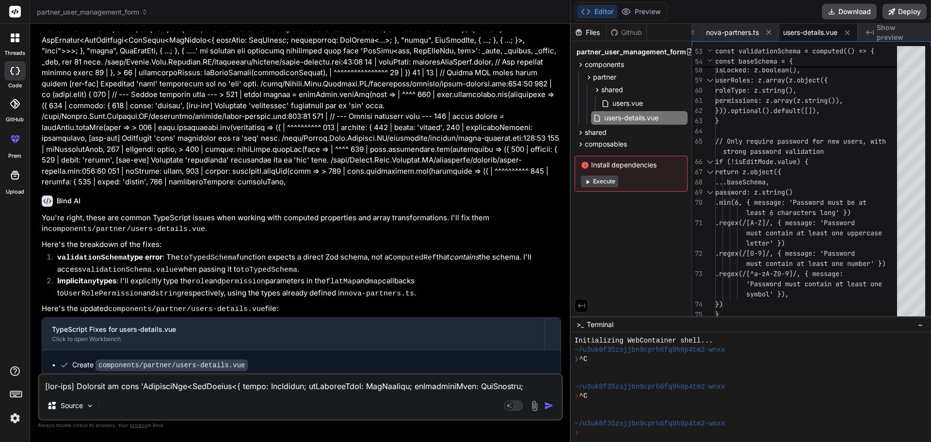
click at [168, 382] on textarea at bounding box center [300, 382] width 522 height 17
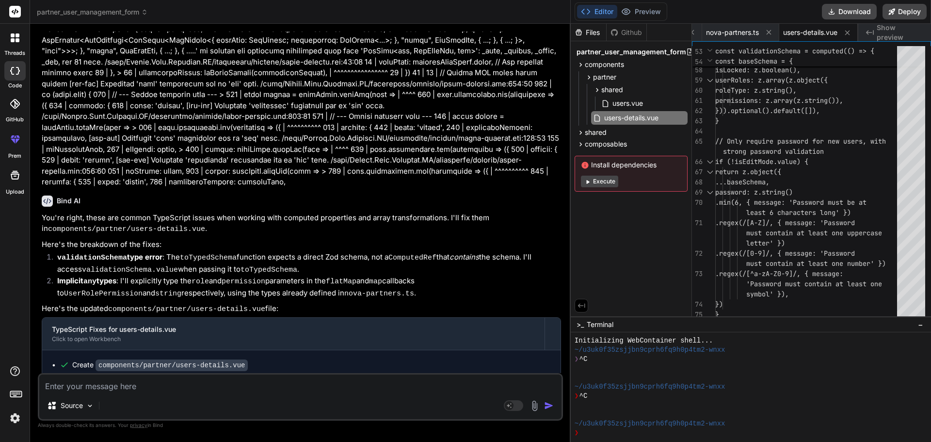
paste textarea "<script setup lang="ts"> import type { partnerUserRow } from '~/shared/types/no…"
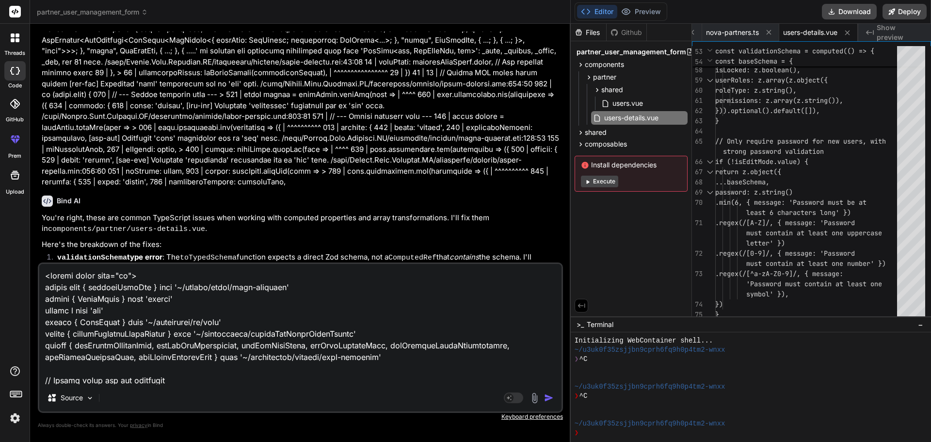
scroll to position [6089, 0]
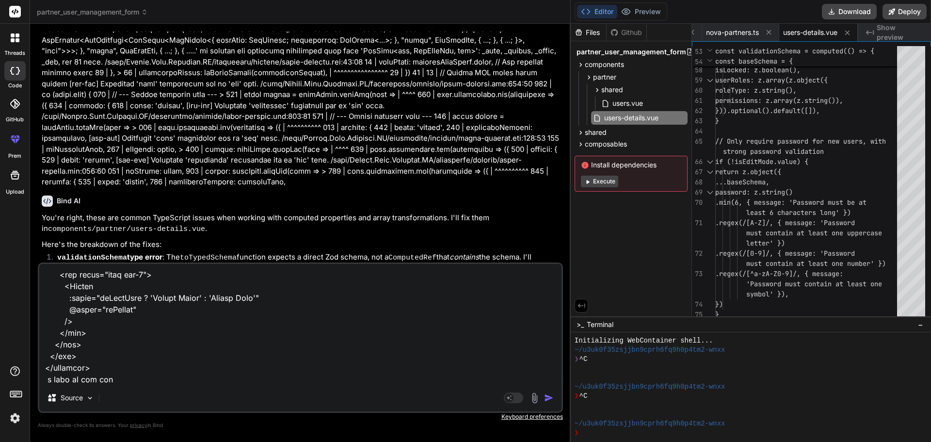
click at [130, 379] on textarea at bounding box center [300, 324] width 522 height 120
paste textarea "permissions"
drag, startPoint x: 159, startPoint y: 379, endPoint x: 109, endPoint y: 376, distance: 50.1
click at [109, 376] on textarea at bounding box center [300, 324] width 522 height 120
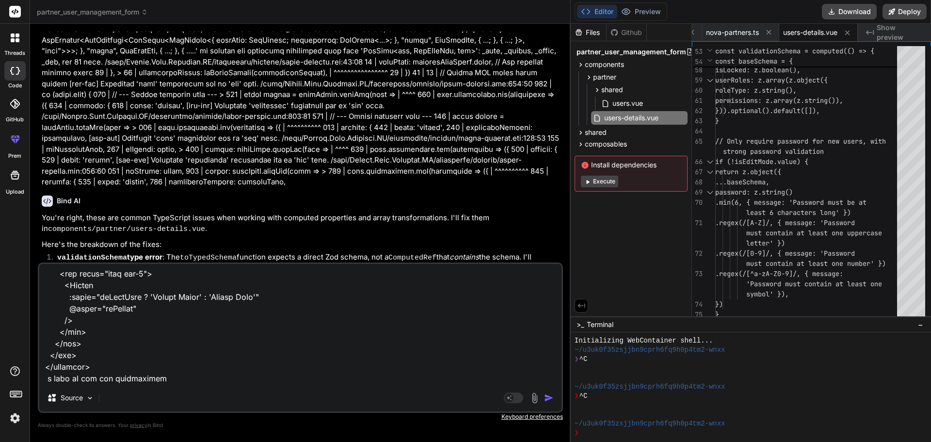
paste textarea "Available permissions for the roles table"
click at [273, 381] on textarea at bounding box center [300, 324] width 522 height 120
click at [391, 379] on textarea at bounding box center [300, 324] width 522 height 120
paste textarea "const { data: permissions } = useGetAllPermissions()"
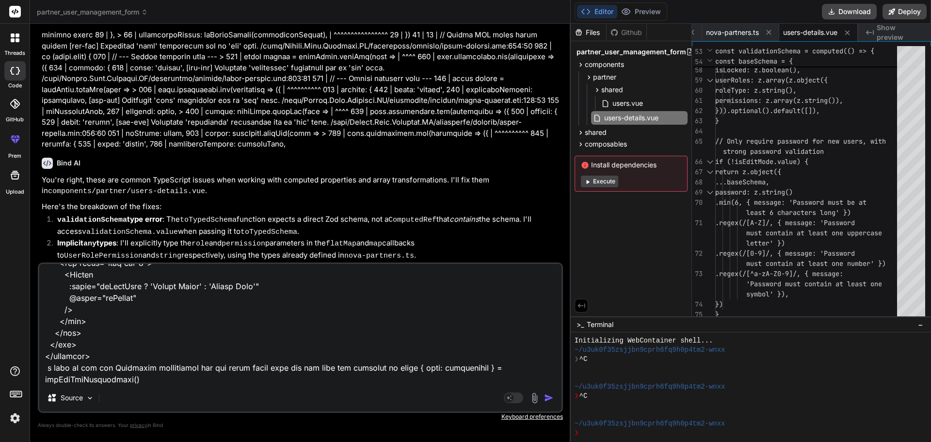
scroll to position [6695, 0]
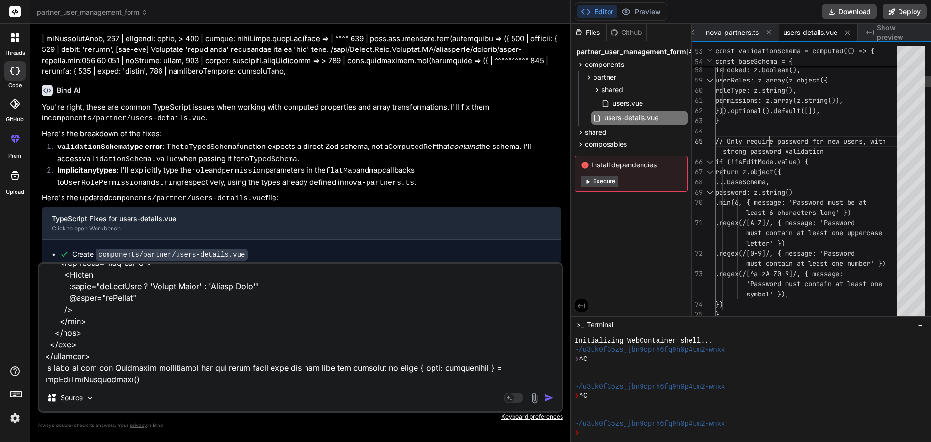
drag, startPoint x: 777, startPoint y: 140, endPoint x: 616, endPoint y: 99, distance: 165.0
click at [287, 93] on div "Bind AI" at bounding box center [301, 90] width 519 height 11
click at [813, 32] on span "users-details.vue" at bounding box center [810, 33] width 54 height 10
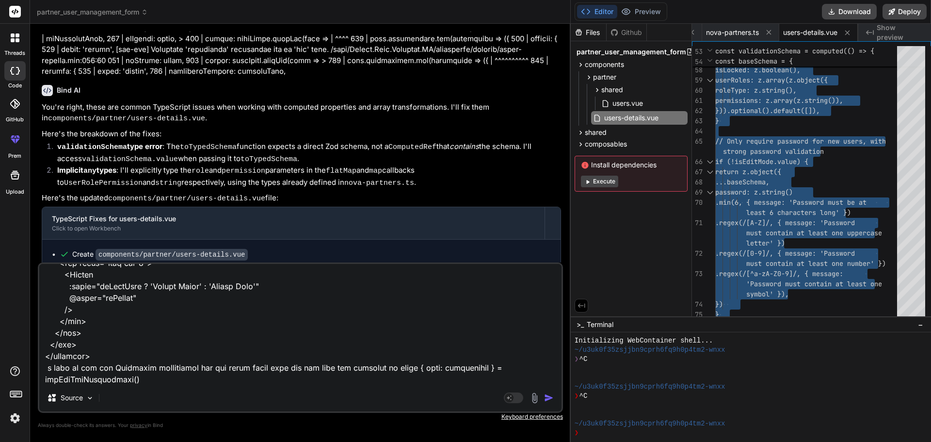
click at [547, 397] on img "button" at bounding box center [549, 398] width 10 height 10
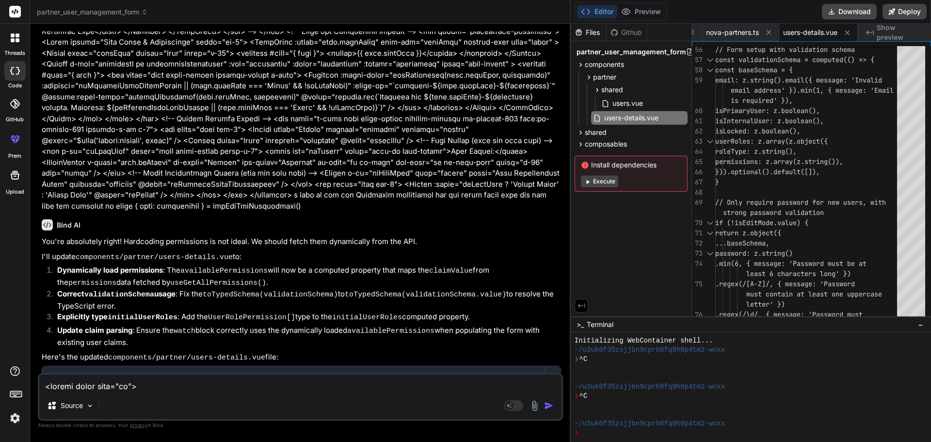
scroll to position [7864, 0]
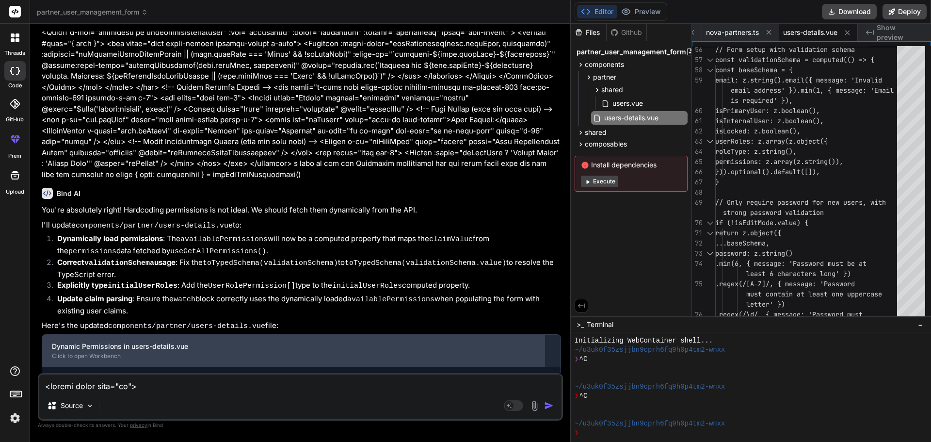
click at [151, 341] on div "Dynamic Permissions in users-details.vue" at bounding box center [293, 346] width 483 height 10
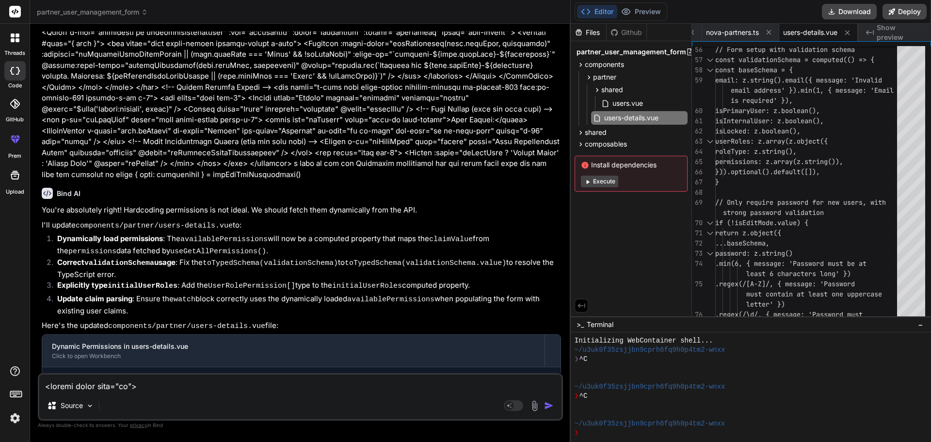
click at [155, 376] on code "components/partner/users-details.vue" at bounding box center [172, 382] width 152 height 12
click at [730, 33] on span "nova-partners.ts" at bounding box center [732, 33] width 53 height 10
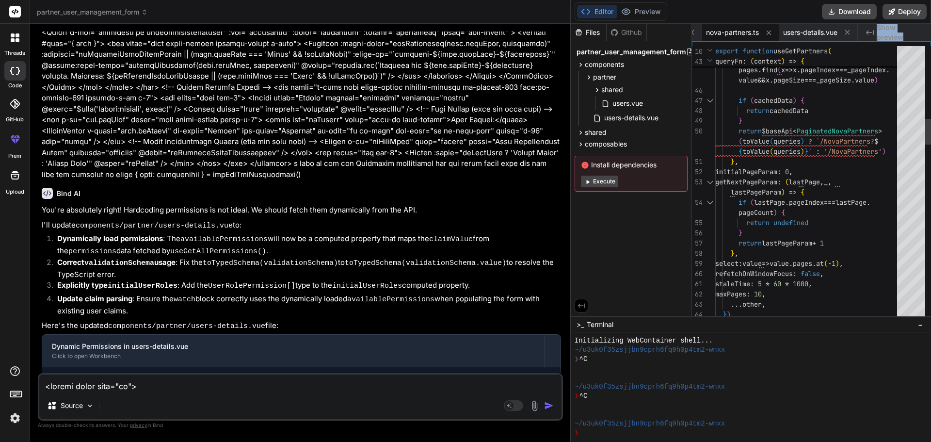
drag, startPoint x: 797, startPoint y: 40, endPoint x: 851, endPoint y: 43, distance: 53.4
click at [851, 43] on div "users.vue nova-partners.ts nova-partners.ts users-details.vue Created with Pixs…" at bounding box center [811, 170] width 239 height 292
click at [808, 32] on span "users-details.vue" at bounding box center [810, 33] width 54 height 10
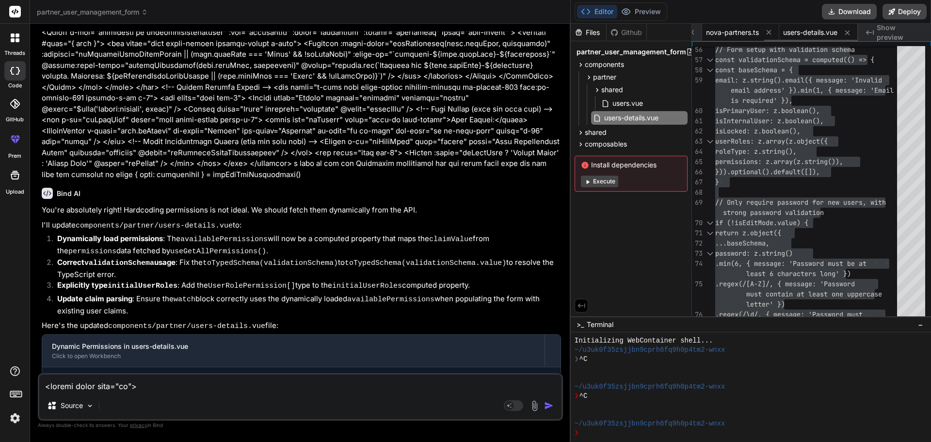
click at [715, 35] on span "nova-partners.ts" at bounding box center [732, 33] width 53 height 10
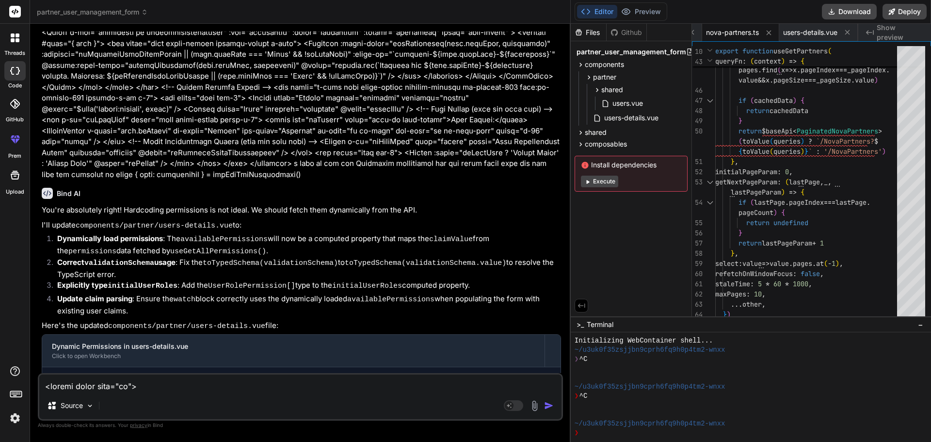
click at [164, 398] on div "Source" at bounding box center [300, 407] width 522 height 23
click at [149, 391] on textarea at bounding box center [300, 382] width 522 height 17
click at [126, 383] on textarea "and also roles" at bounding box center [300, 382] width 522 height 17
click at [86, 386] on textarea "and also roles" at bounding box center [300, 382] width 522 height 17
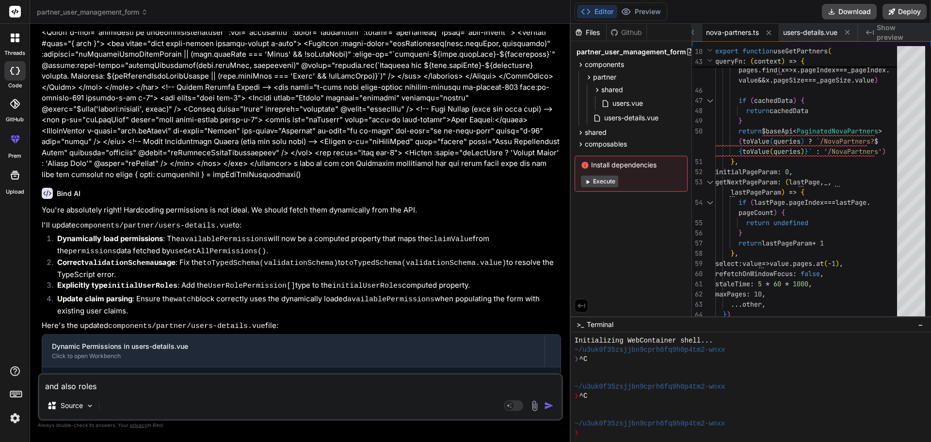
click at [87, 386] on textarea "and also roles" at bounding box center [300, 382] width 522 height 17
click at [152, 381] on textarea "and also roles" at bounding box center [300, 382] width 522 height 17
paste textarea "const { data: roles } = useGetUserRoles()"
click at [545, 405] on img "button" at bounding box center [549, 406] width 10 height 10
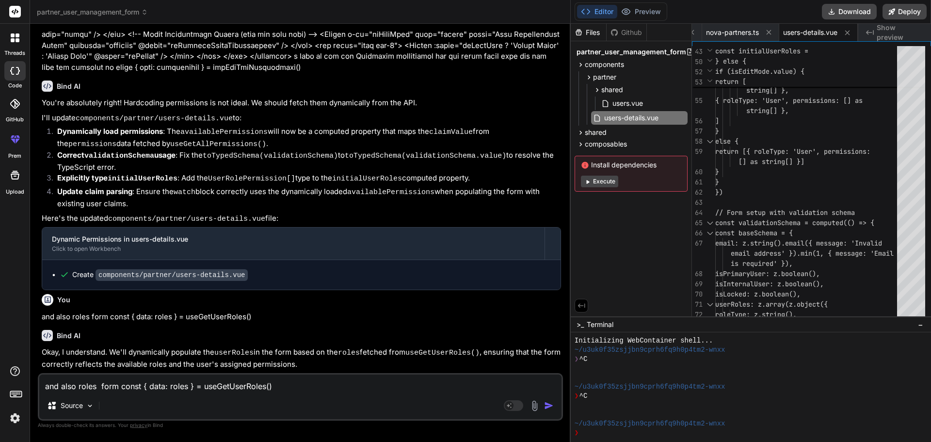
scroll to position [7852, 0]
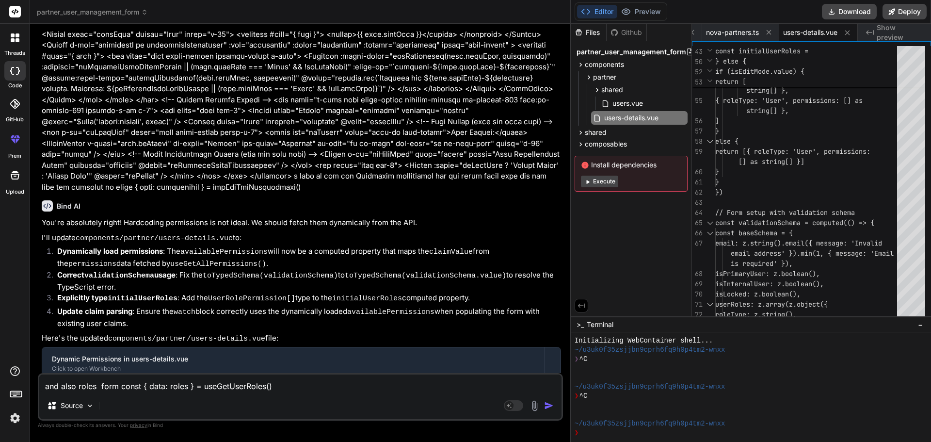
click at [247, 217] on p "You're absolutely right! Hardcoding permissions is not ideal. We should fetch t…" at bounding box center [301, 222] width 519 height 11
click at [805, 73] on span "if (isEditMode.value) {" at bounding box center [759, 71] width 89 height 9
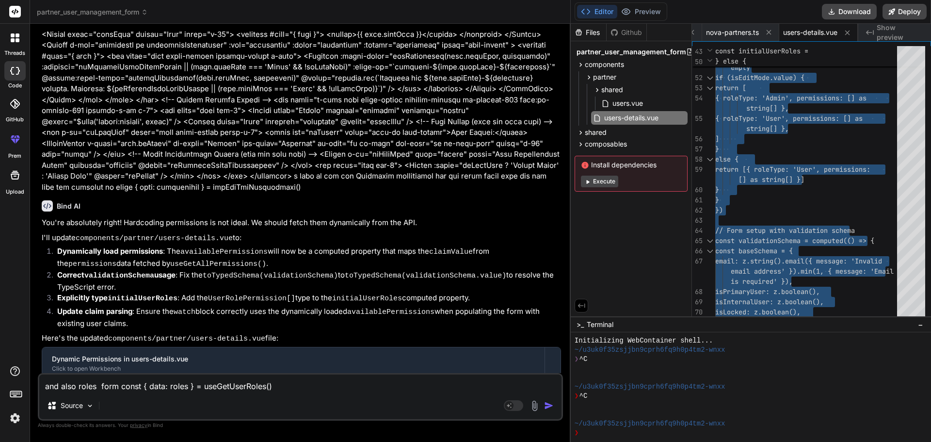
click at [155, 389] on textarea "and also roles form const { data: roles } = useGetUserRoles()" at bounding box center [300, 382] width 522 height 17
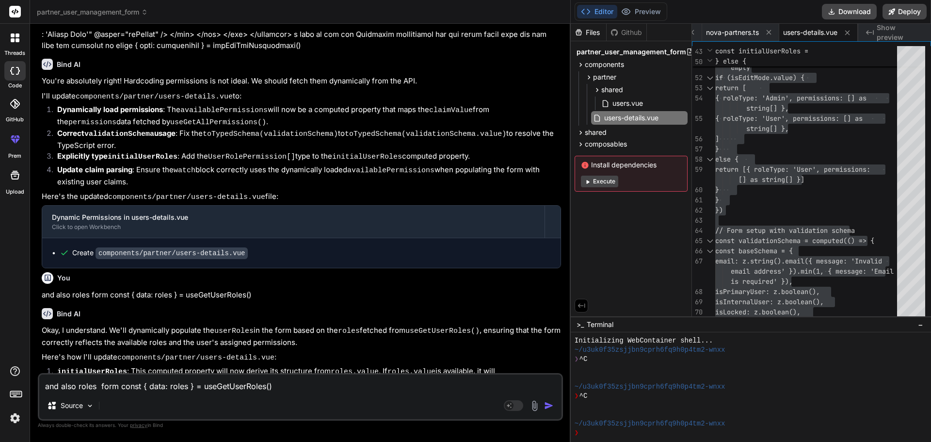
scroll to position [8094, 0]
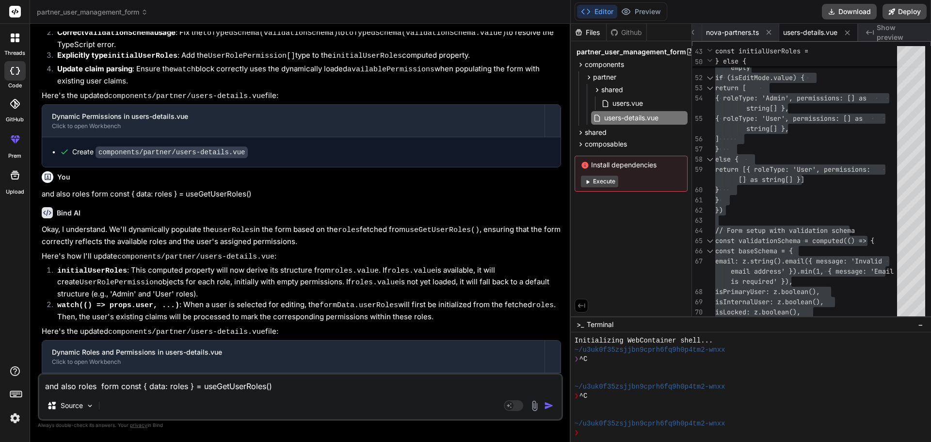
click at [153, 388] on textarea "and also roles form const { data: roles } = useGetUserRoles()" at bounding box center [300, 382] width 522 height 17
paste textarea "[vue-tsc] Property 'map' does not exist on type 'never'. /nova/Osiris.Nova.Inte…"
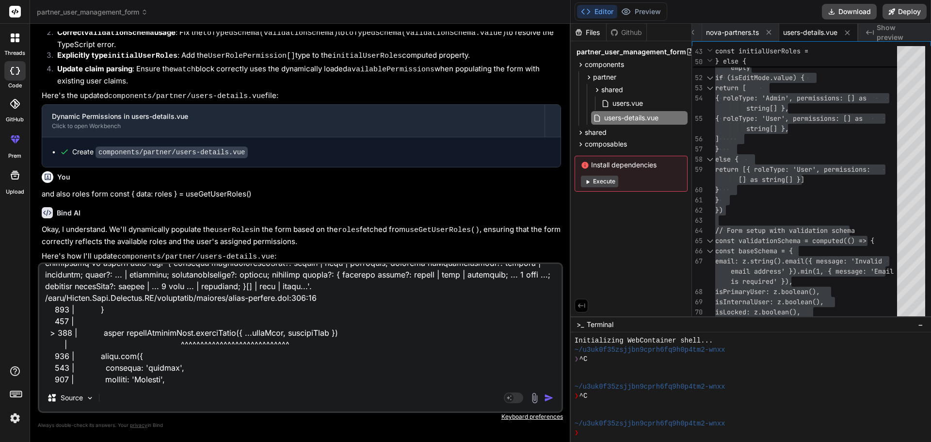
click at [546, 398] on img "button" at bounding box center [549, 398] width 10 height 10
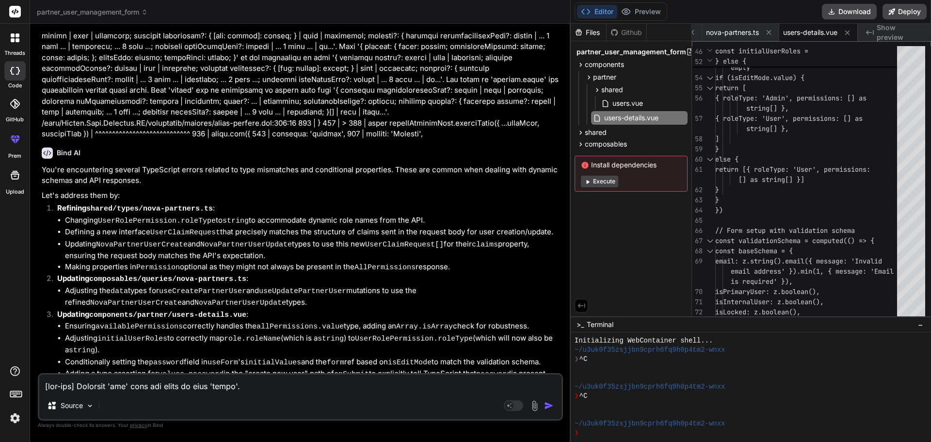
scroll to position [9205, 0]
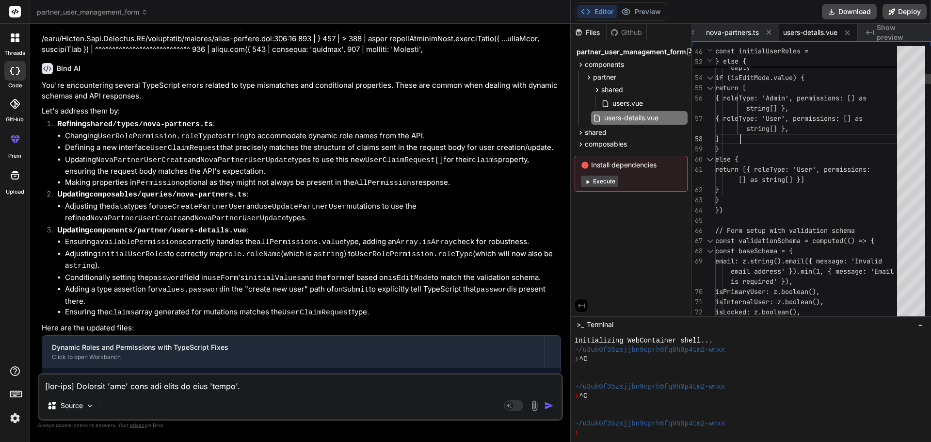
click at [811, 32] on span "users-details.vue" at bounding box center [810, 33] width 54 height 10
click at [763, 32] on button at bounding box center [769, 32] width 12 height 12
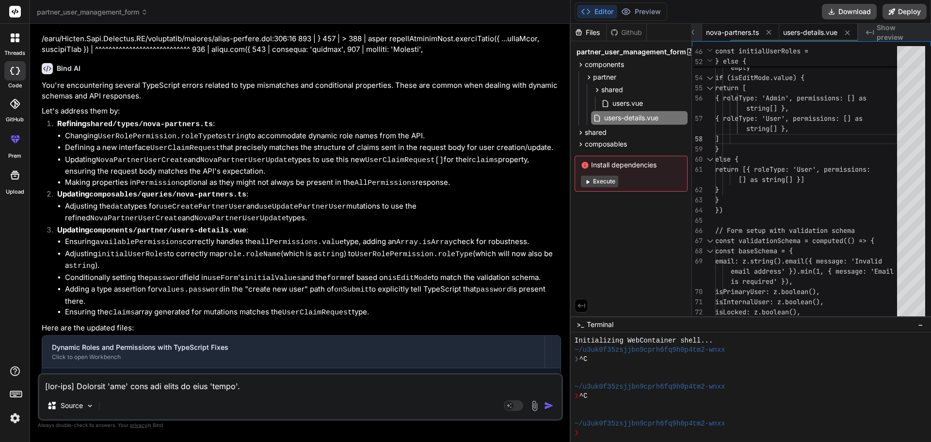
click at [746, 32] on span "nova-partners.ts" at bounding box center [732, 33] width 53 height 10
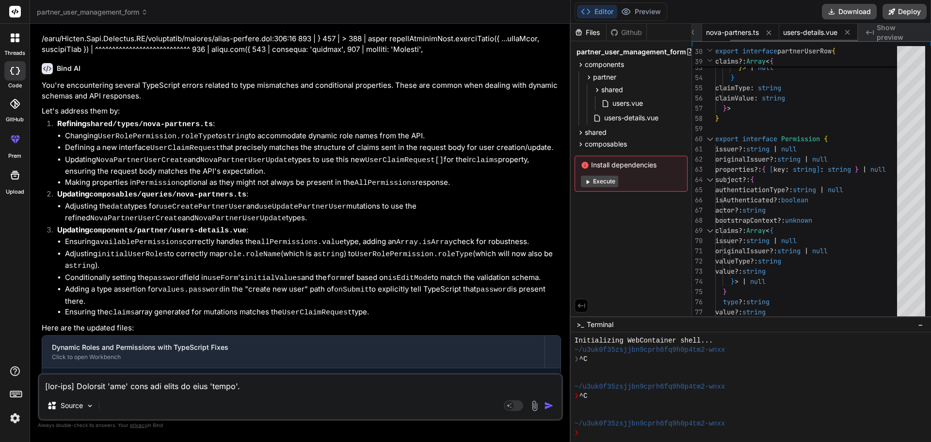
click at [804, 30] on span "users-details.vue" at bounding box center [810, 33] width 54 height 10
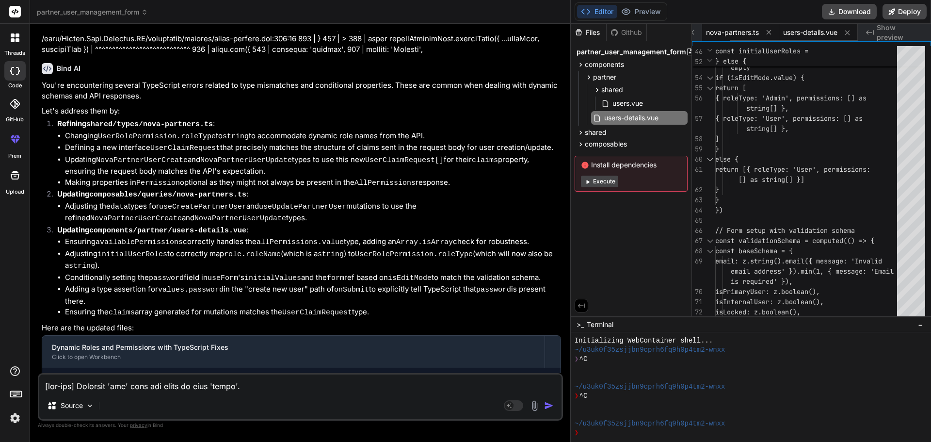
click at [723, 33] on span "nova-partners.ts" at bounding box center [732, 33] width 53 height 10
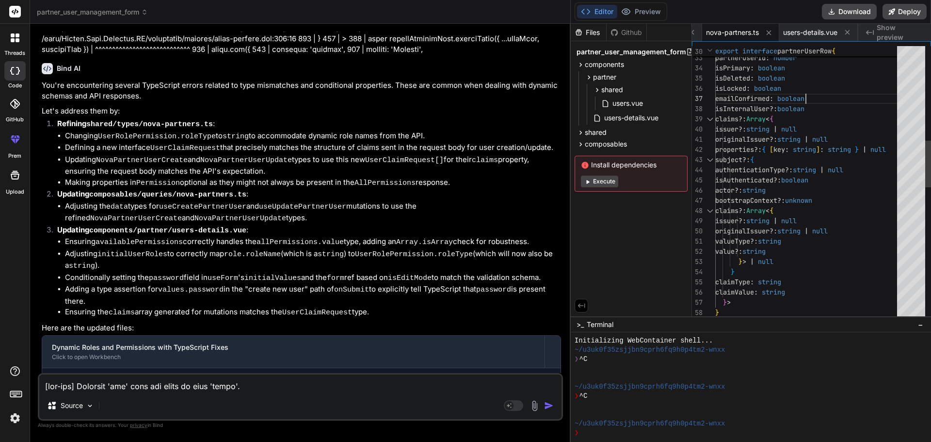
click at [832, 92] on div "value?: string } > | null } claimType : string claimValue : string } > } valueT…" at bounding box center [809, 297] width 188 height 1609
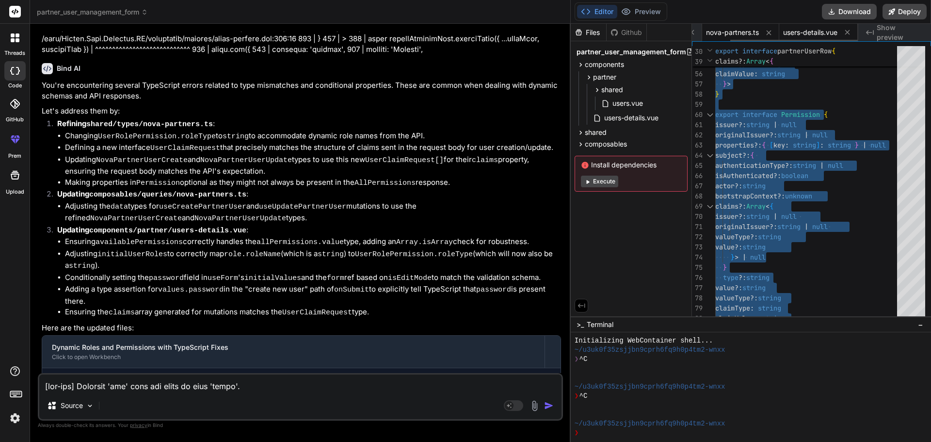
click at [801, 34] on span "users-details.vue" at bounding box center [810, 33] width 54 height 10
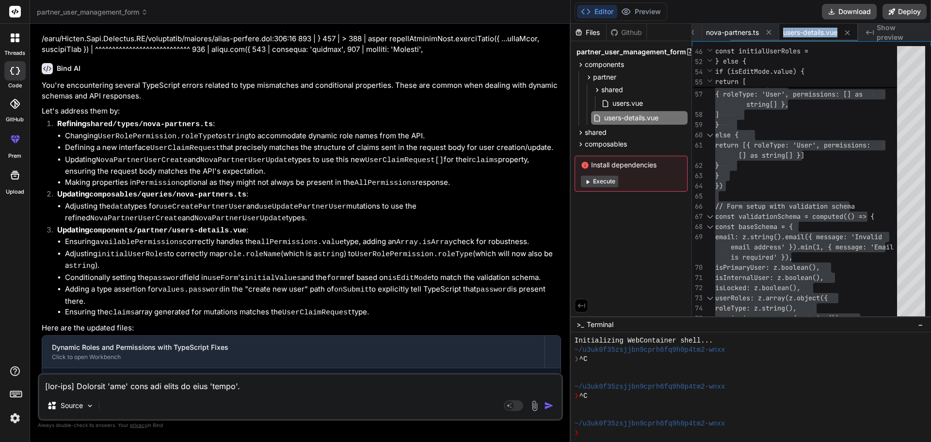
drag, startPoint x: 783, startPoint y: 39, endPoint x: 762, endPoint y: 41, distance: 20.5
click at [762, 41] on div "users.vue nova-partners.ts users-details.vue" at bounding box center [775, 32] width 166 height 17
drag, startPoint x: 762, startPoint y: 39, endPoint x: 722, endPoint y: 42, distance: 39.4
click at [722, 42] on div "users.vue nova-partners.ts users-details.vue Created with Pixso. Show preview 5…" at bounding box center [811, 170] width 239 height 292
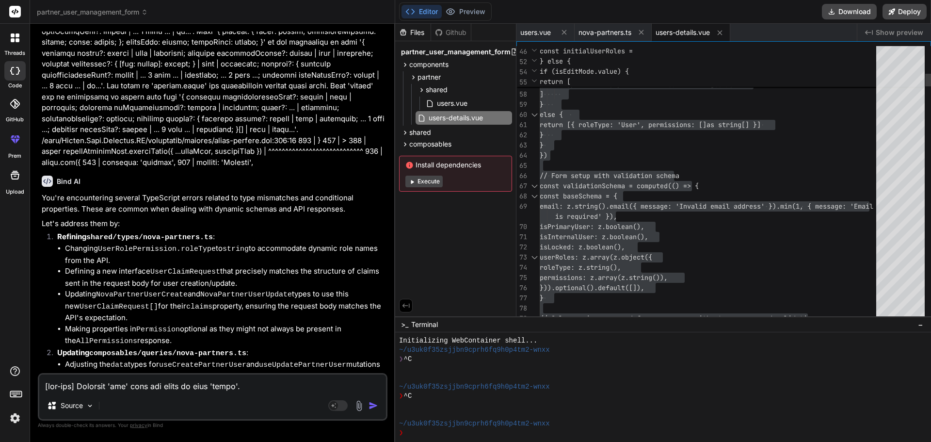
scroll to position [12668, 0]
drag, startPoint x: 564, startPoint y: 120, endPoint x: 377, endPoint y: 109, distance: 187.0
click at [377, 109] on div "Bind AI Web Search Created with Pixso. Code Generator You Bind AI 🔹 Project : P…" at bounding box center [212, 233] width 365 height 418
click at [670, 31] on span "users-details.vue" at bounding box center [683, 33] width 54 height 10
click at [683, 32] on span "users-details.vue" at bounding box center [683, 33] width 54 height 10
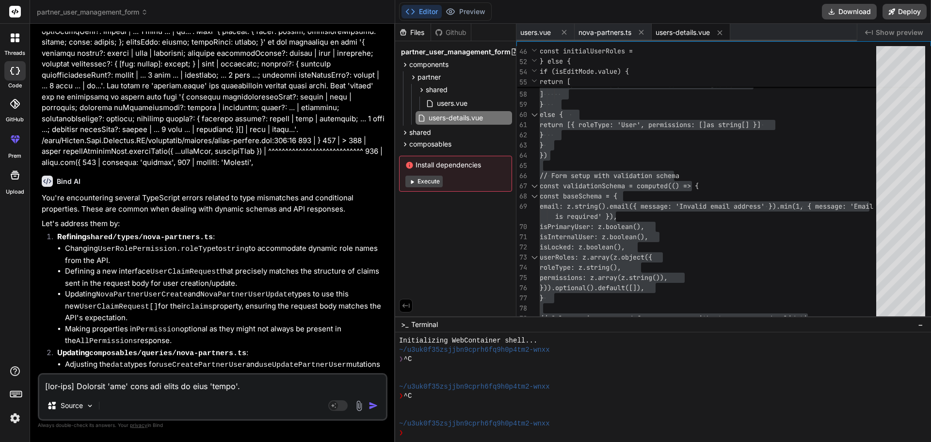
click at [685, 32] on span "users-details.vue" at bounding box center [683, 33] width 54 height 10
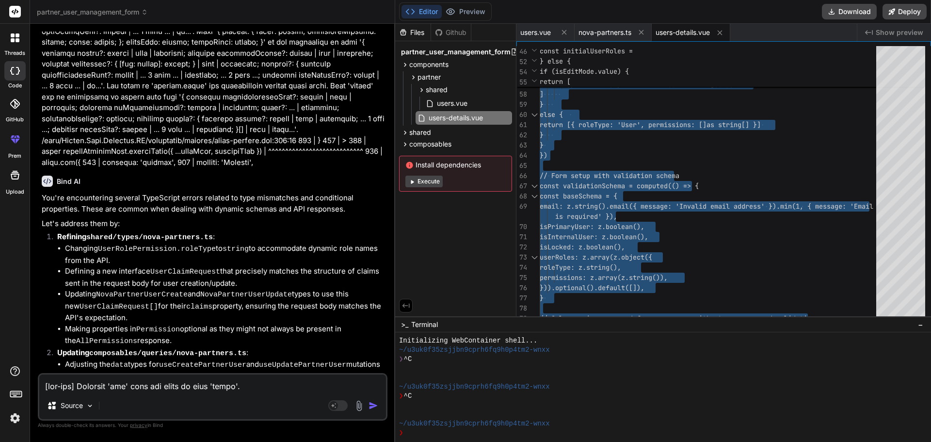
click at [130, 389] on textarea at bounding box center [212, 382] width 347 height 17
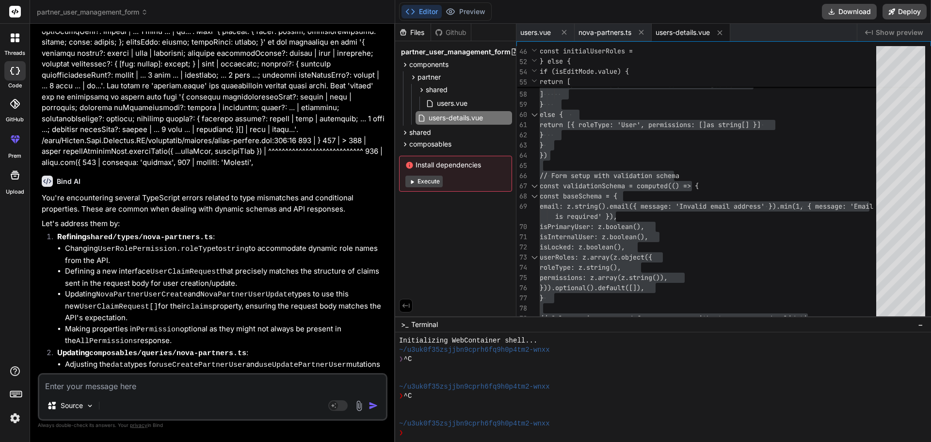
paste textarea "C:\nova\Osiris.Nova.Internal.UI\components\partner\users-details.vue"
click at [324, 387] on textarea "C:\nova\Osiris.Nova.Internal.UI\components\partner\users-details.vue" at bounding box center [212, 382] width 347 height 17
paste textarea "<script setup lang="ts"> import type { NovaPartnerUserCreate,partnerUserRow, Pe…"
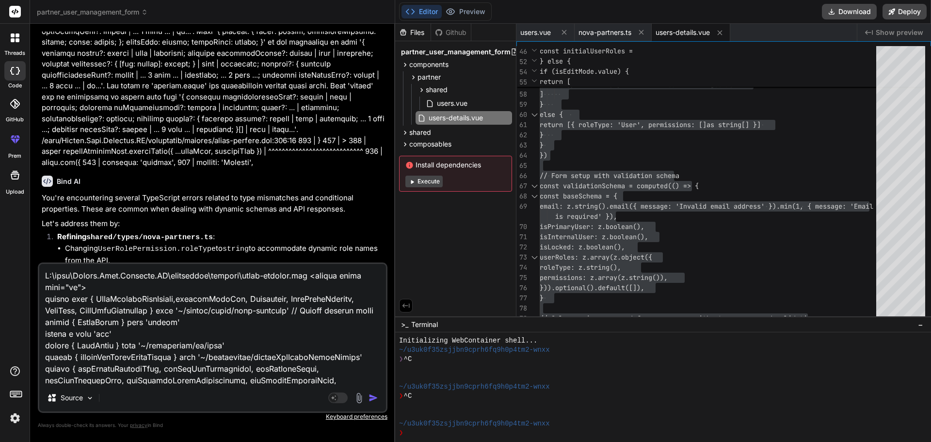
scroll to position [6555, 0]
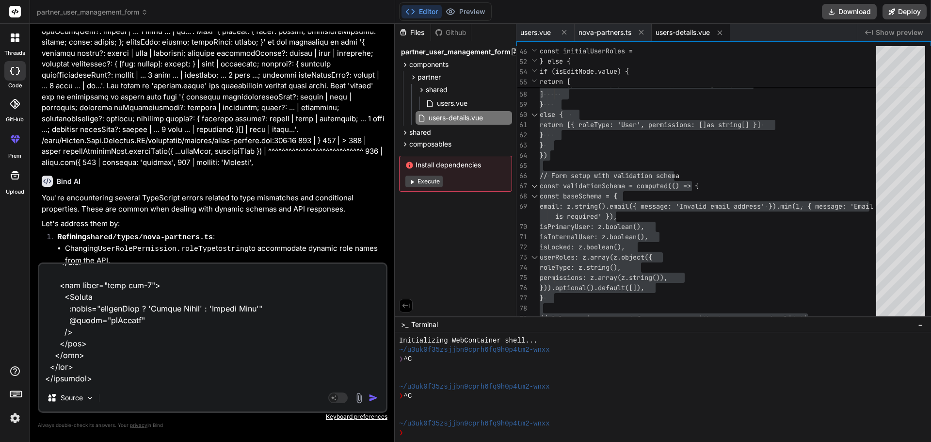
paste textarea "C:\nova\Osiris.Nova.Internal.UI\composables\queries\nova-partners.ts"
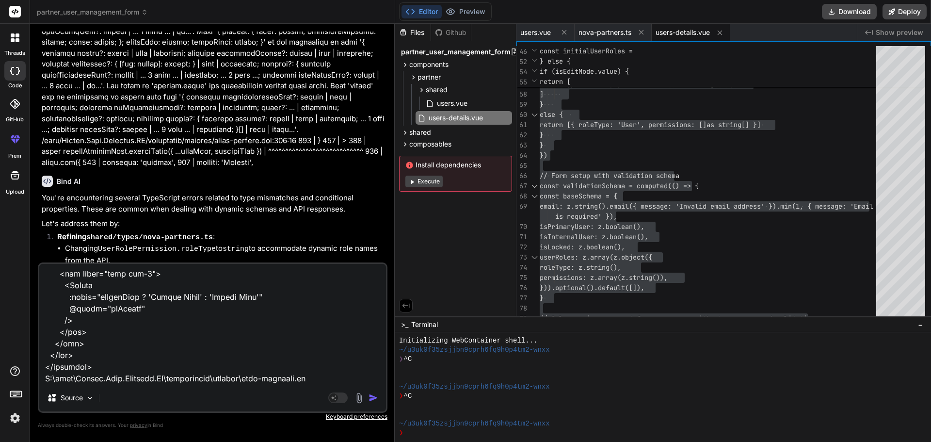
paste textarea "import type { NovaPartnerUser, NovaPartnerUserCreate, NovaPartnerUserEmailConfi…"
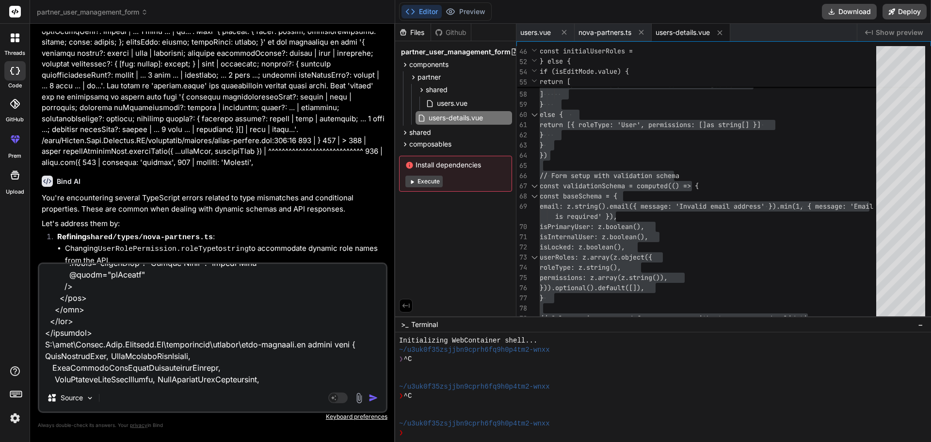
scroll to position [9209, 0]
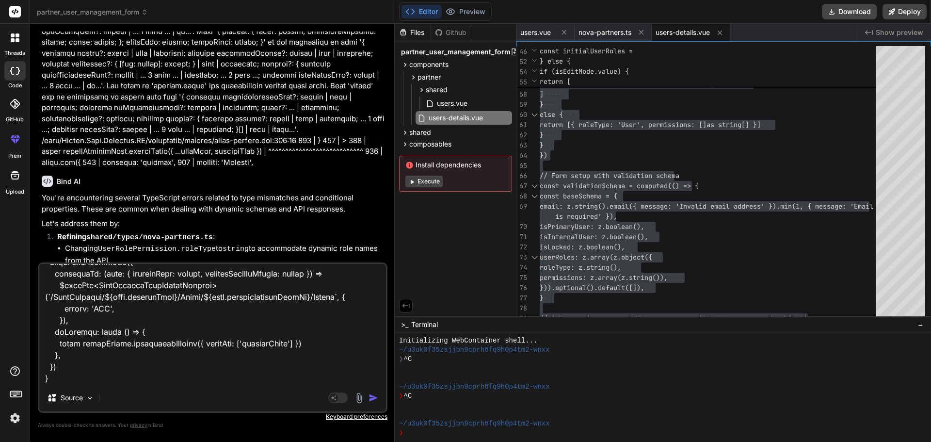
click at [61, 380] on textarea at bounding box center [212, 324] width 347 height 120
paste textarea "when i click the lock /unlock button on action button it is not making an api c…"
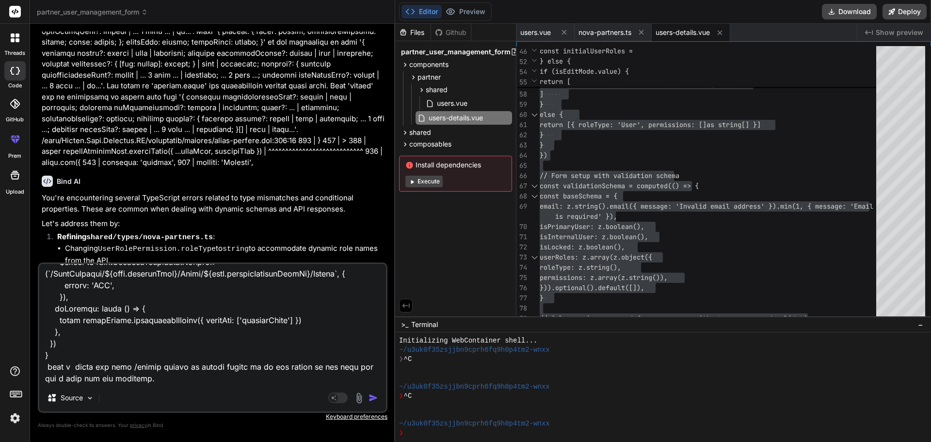
scroll to position [9221, 0]
click at [371, 396] on img "button" at bounding box center [374, 398] width 10 height 10
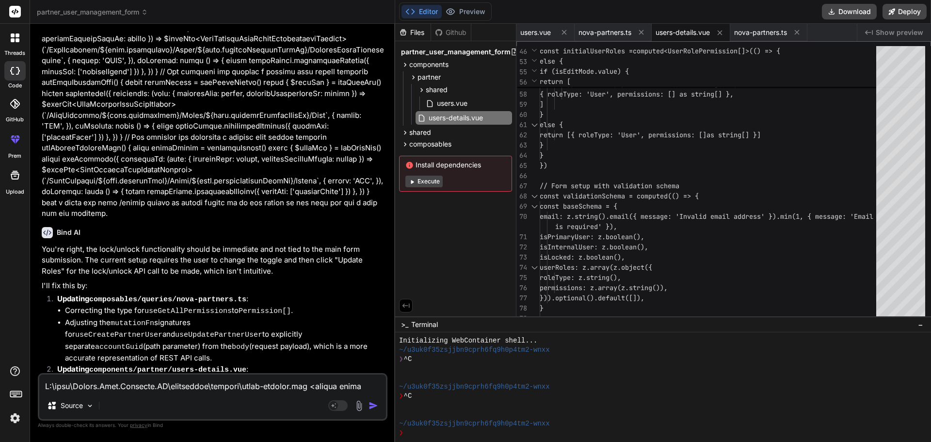
scroll to position [15718, 0]
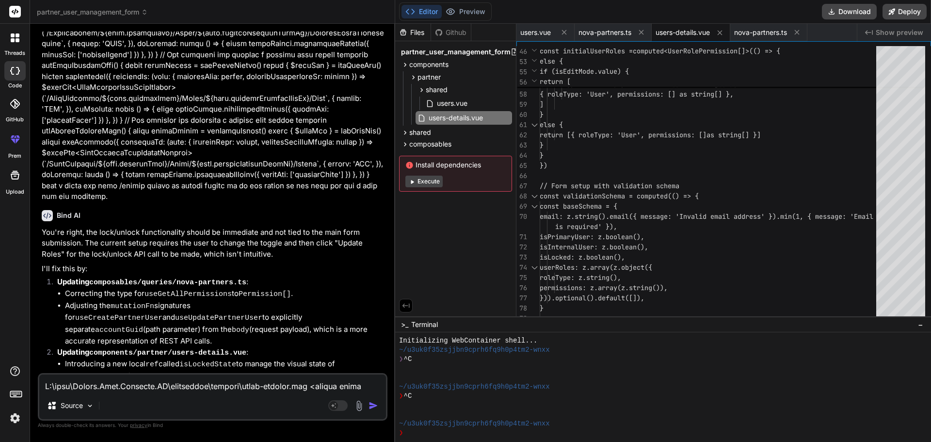
click at [768, 35] on span "nova-partners.ts" at bounding box center [760, 33] width 53 height 10
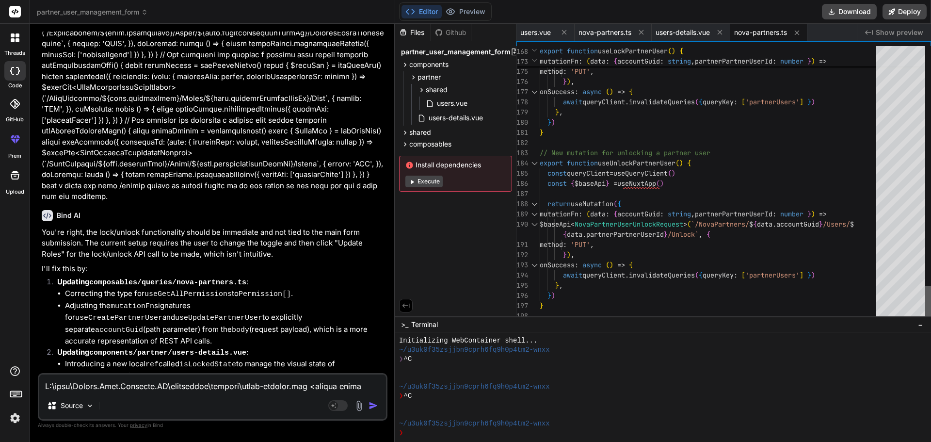
click at [927, 321] on div at bounding box center [928, 303] width 6 height 35
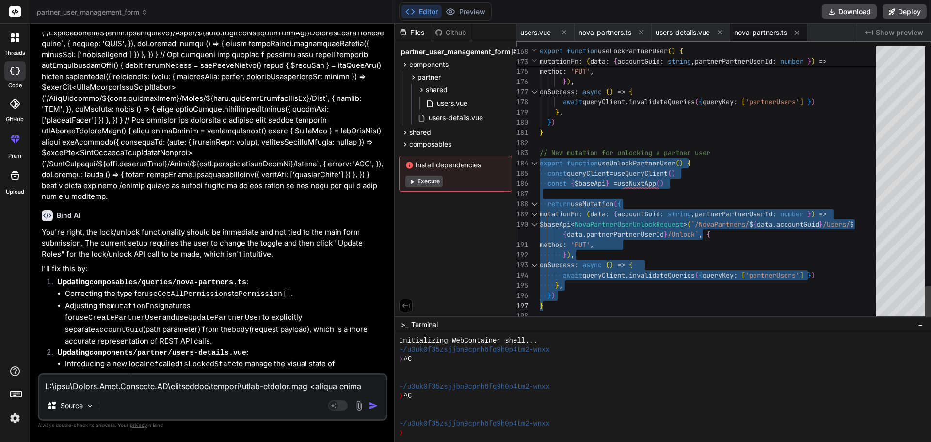
drag, startPoint x: 541, startPoint y: 163, endPoint x: 567, endPoint y: 273, distance: 112.6
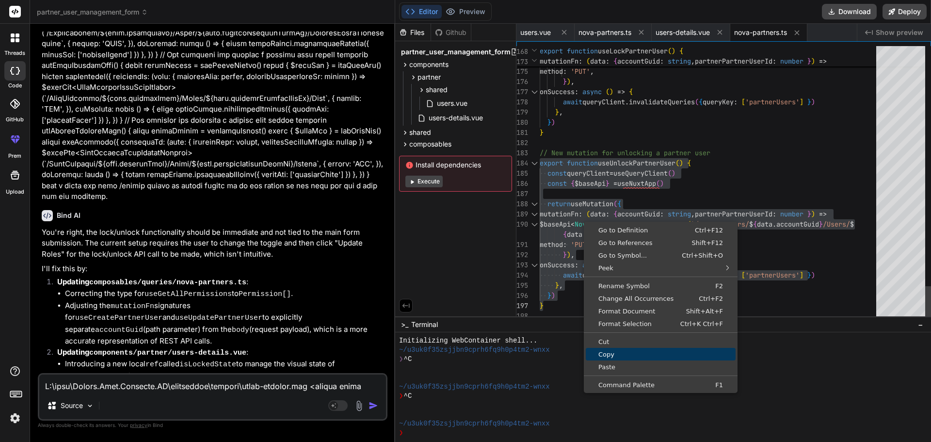
click at [611, 352] on span "Copy" at bounding box center [661, 354] width 150 height 6
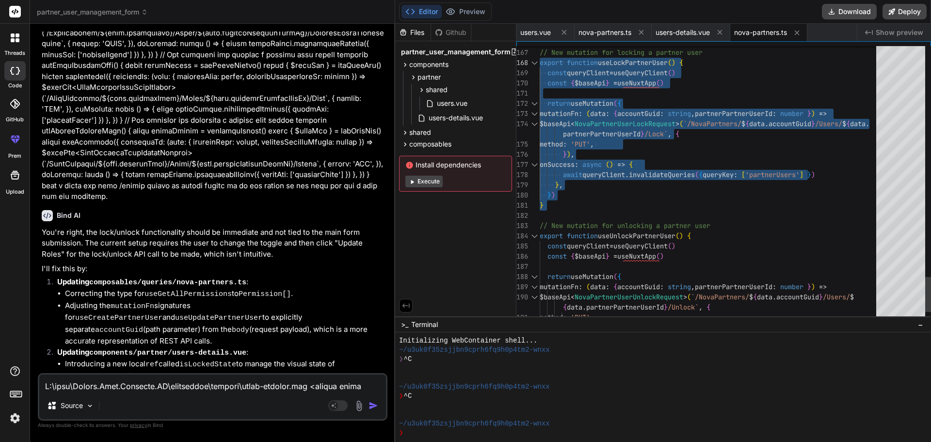
drag, startPoint x: 546, startPoint y: 207, endPoint x: 537, endPoint y: 62, distance: 145.3
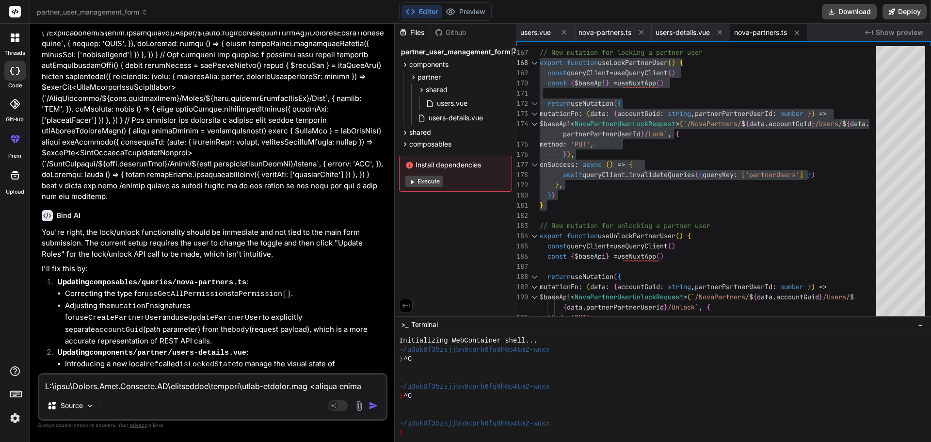
click at [677, 32] on span "users-details.vue" at bounding box center [683, 33] width 54 height 10
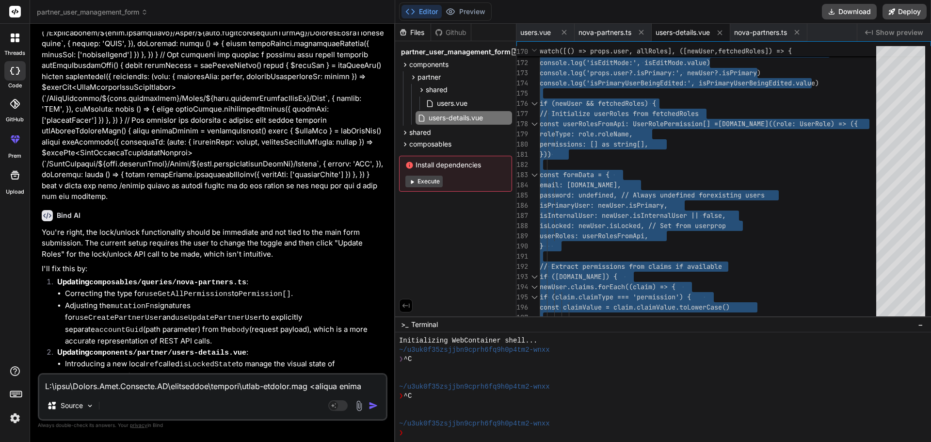
click at [190, 385] on textarea at bounding box center [212, 382] width 347 height 17
